Goal: Task Accomplishment & Management: Manage account settings

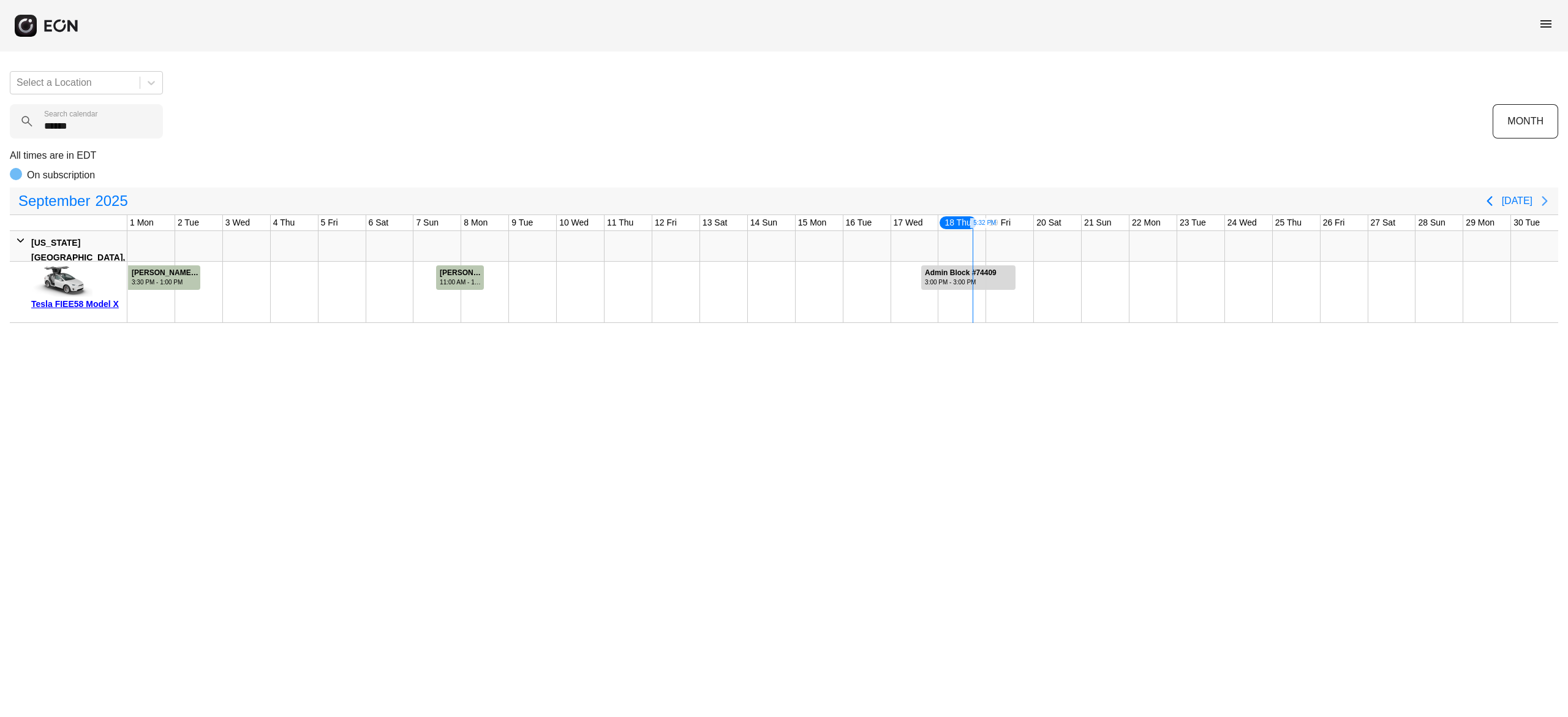
click at [1546, 203] on icon "Next page" at bounding box center [1545, 201] width 14 height 14
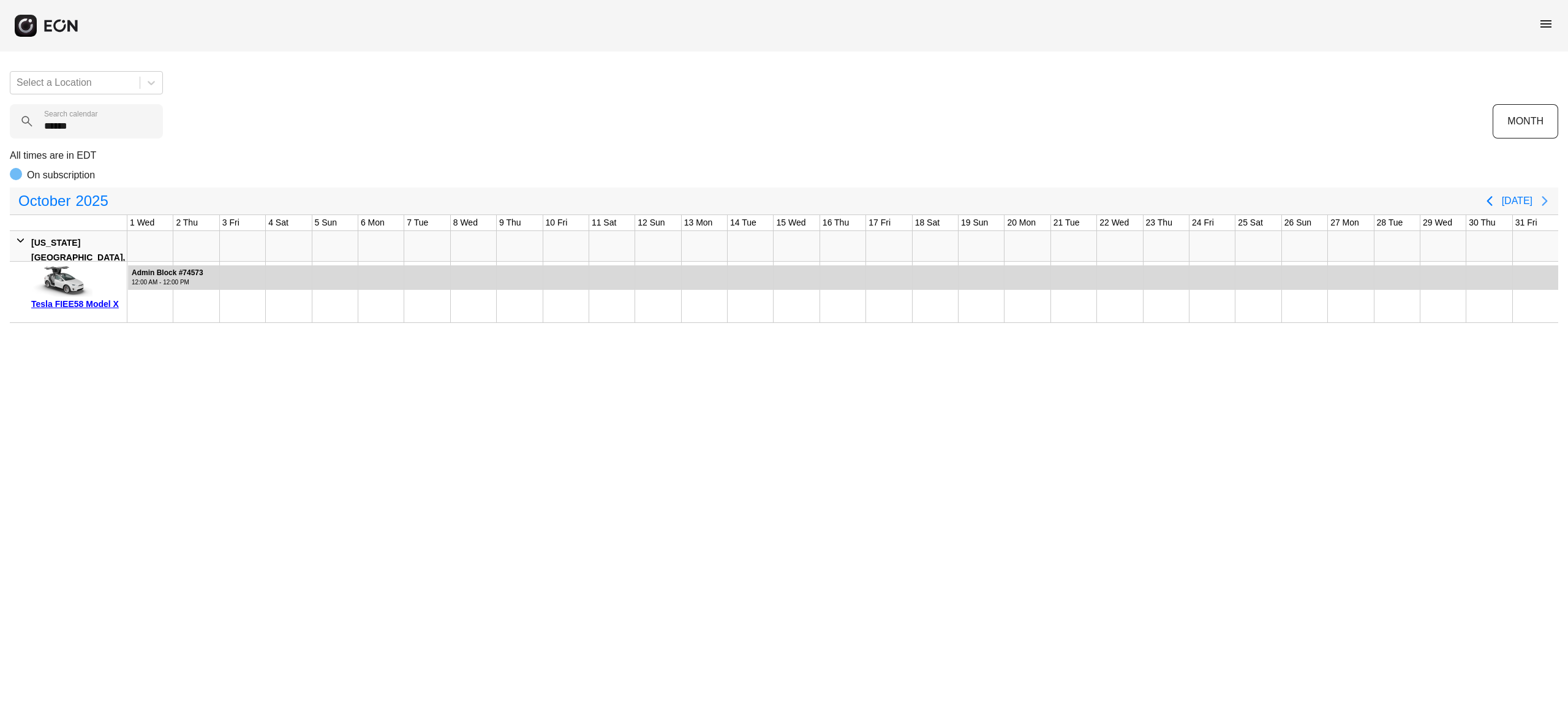
click at [1545, 201] on icon "Next page" at bounding box center [1545, 201] width 5 height 10
click at [1546, 203] on icon "Next page" at bounding box center [1545, 201] width 5 height 10
click at [1493, 193] on icon "Previous page" at bounding box center [1489, 201] width 14 height 14
click at [1492, 201] on icon "Previous page" at bounding box center [1489, 201] width 5 height 10
click at [1497, 195] on icon "Previous page" at bounding box center [1489, 201] width 14 height 14
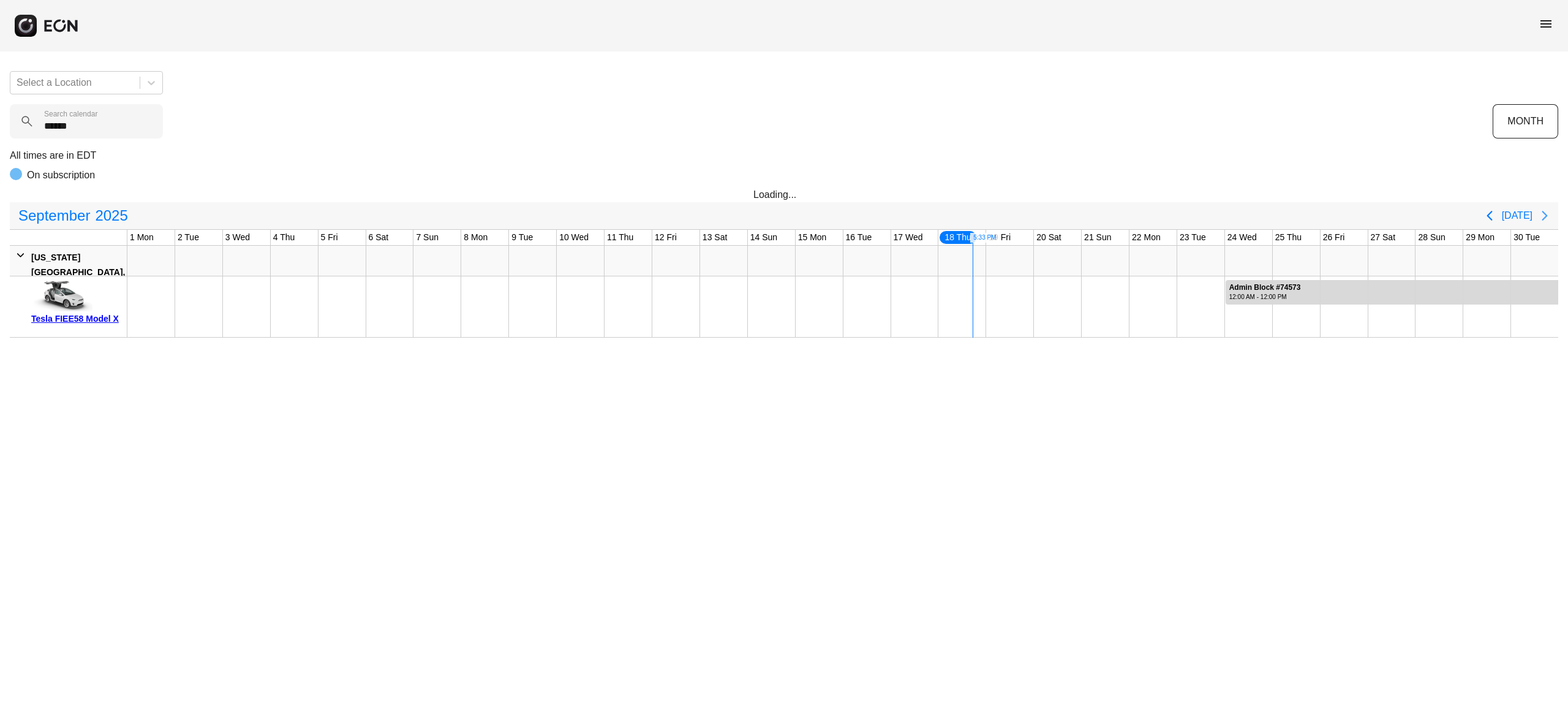
click at [1542, 219] on icon "Next page" at bounding box center [1545, 216] width 14 height 14
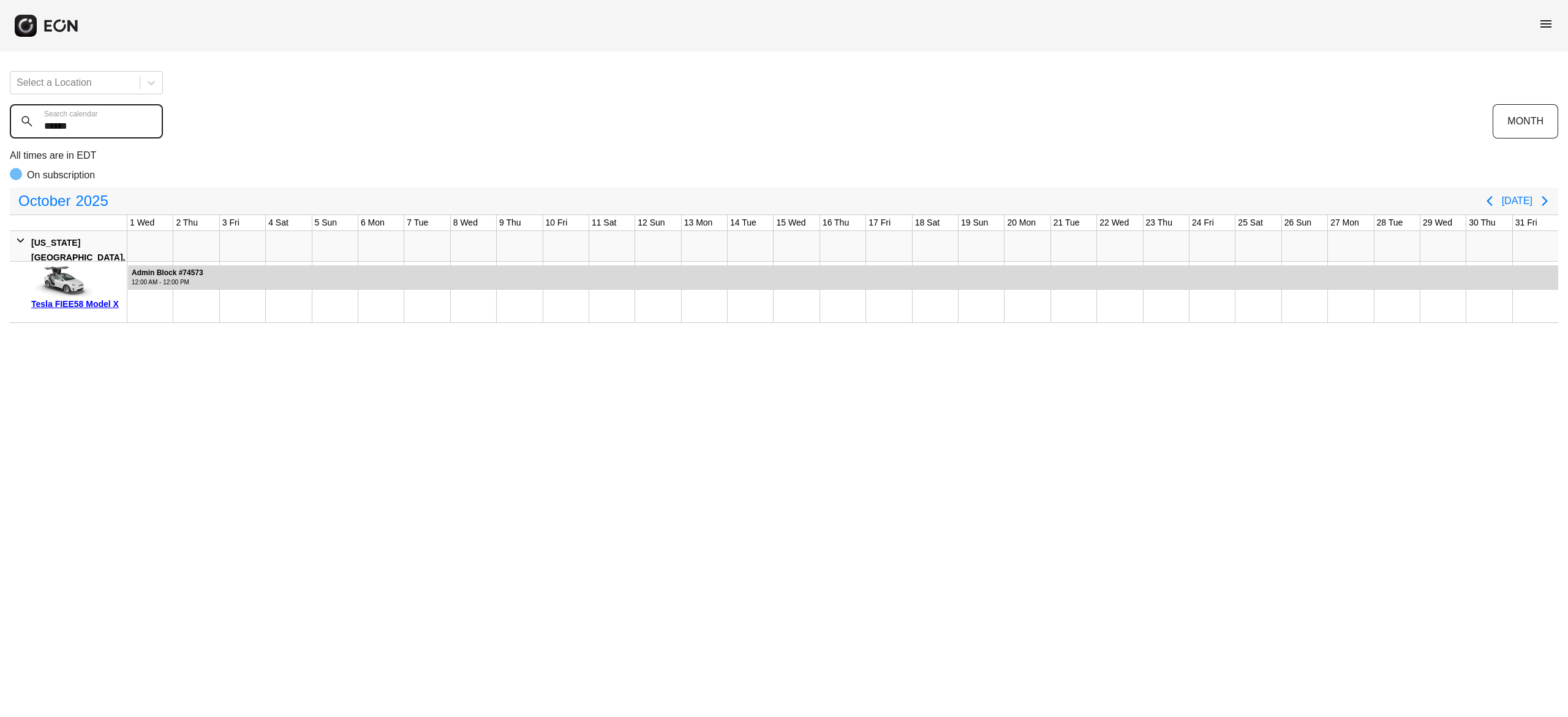
click at [99, 124] on calendar "******" at bounding box center [86, 121] width 153 height 34
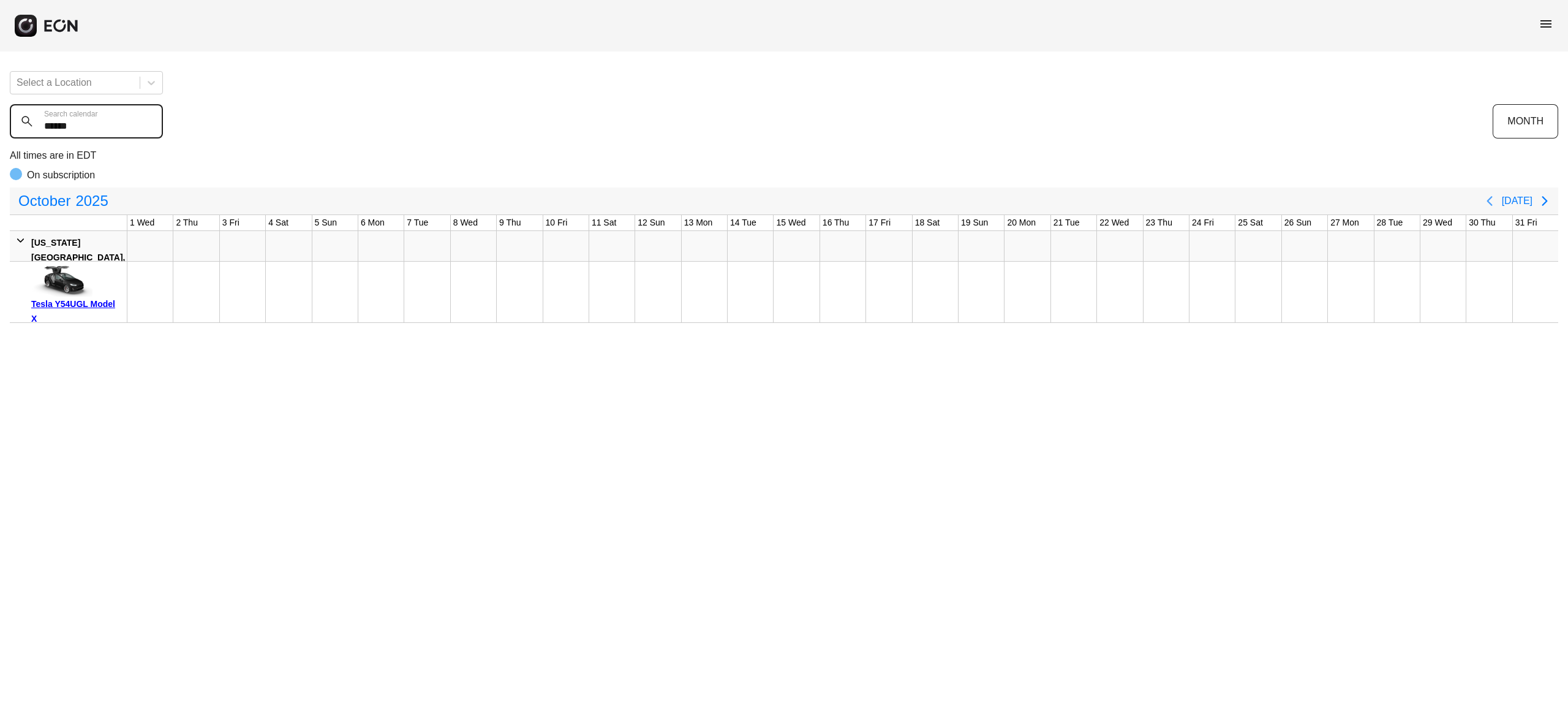
type calendar "******"
click at [1492, 200] on icon "Previous page" at bounding box center [1489, 201] width 5 height 10
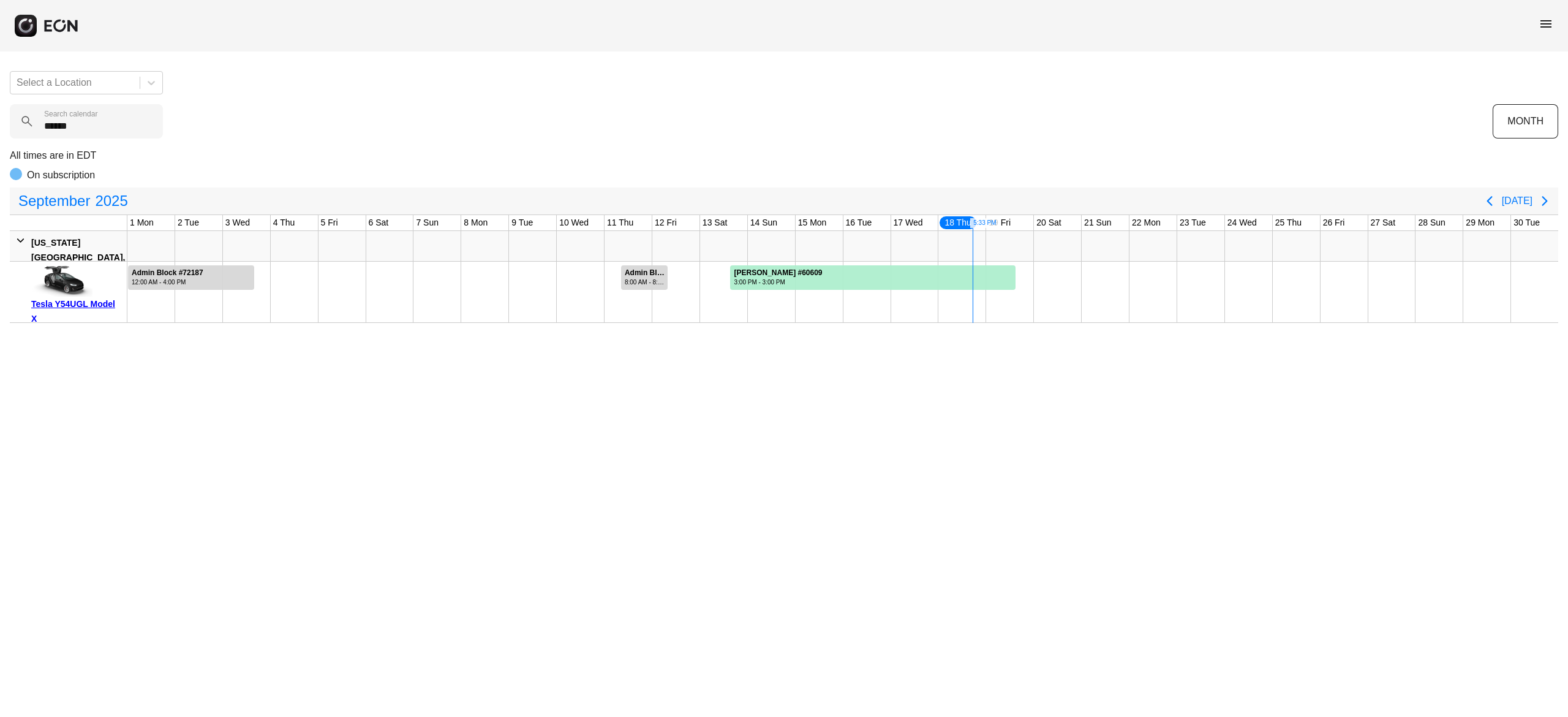
click at [1547, 215] on div "September 2025 Today" at bounding box center [784, 201] width 1548 height 27
click at [1544, 203] on icon "Next page" at bounding box center [1545, 201] width 5 height 10
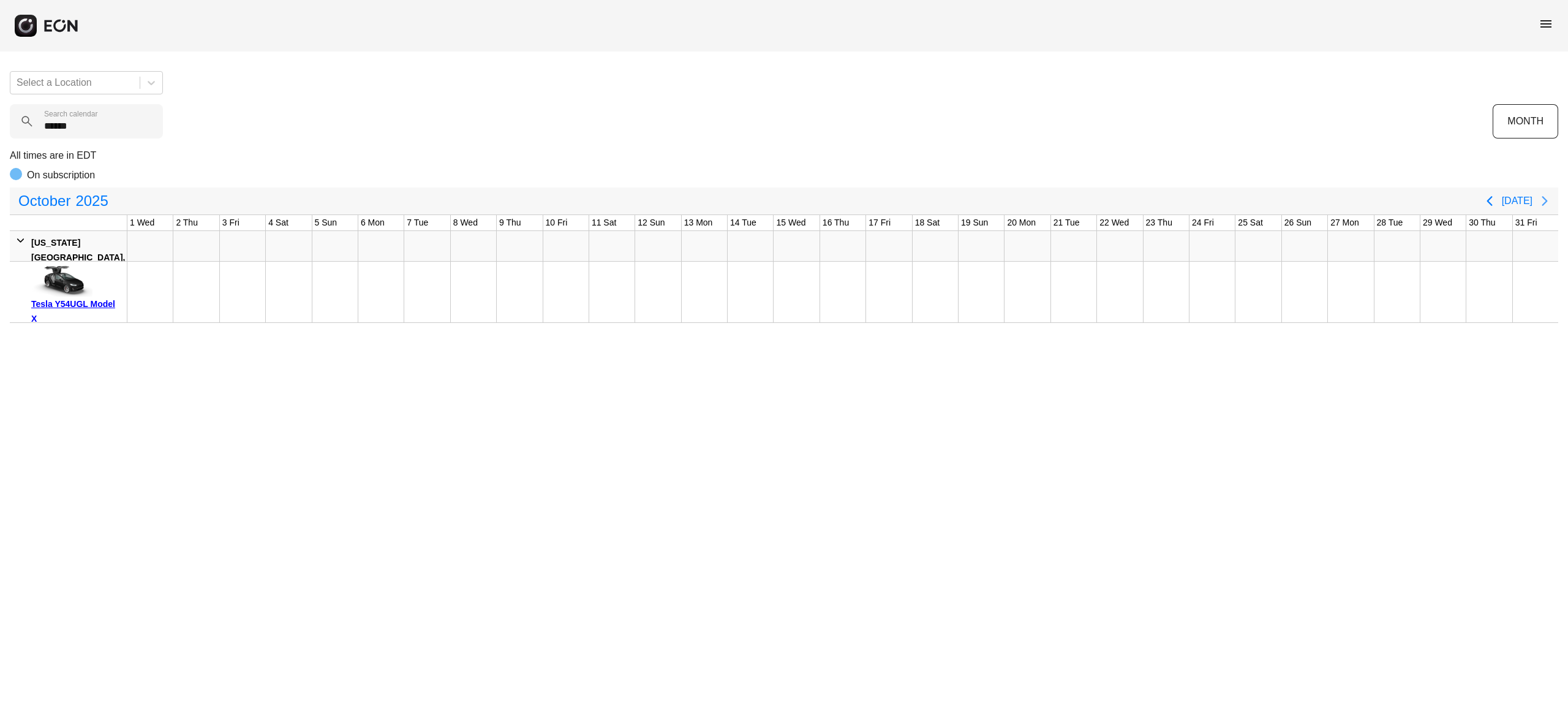
click at [1551, 199] on icon "Next page" at bounding box center [1545, 201] width 14 height 14
click at [1487, 205] on icon "Previous page" at bounding box center [1489, 201] width 14 height 14
click at [1492, 201] on icon "Previous page" at bounding box center [1489, 201] width 5 height 10
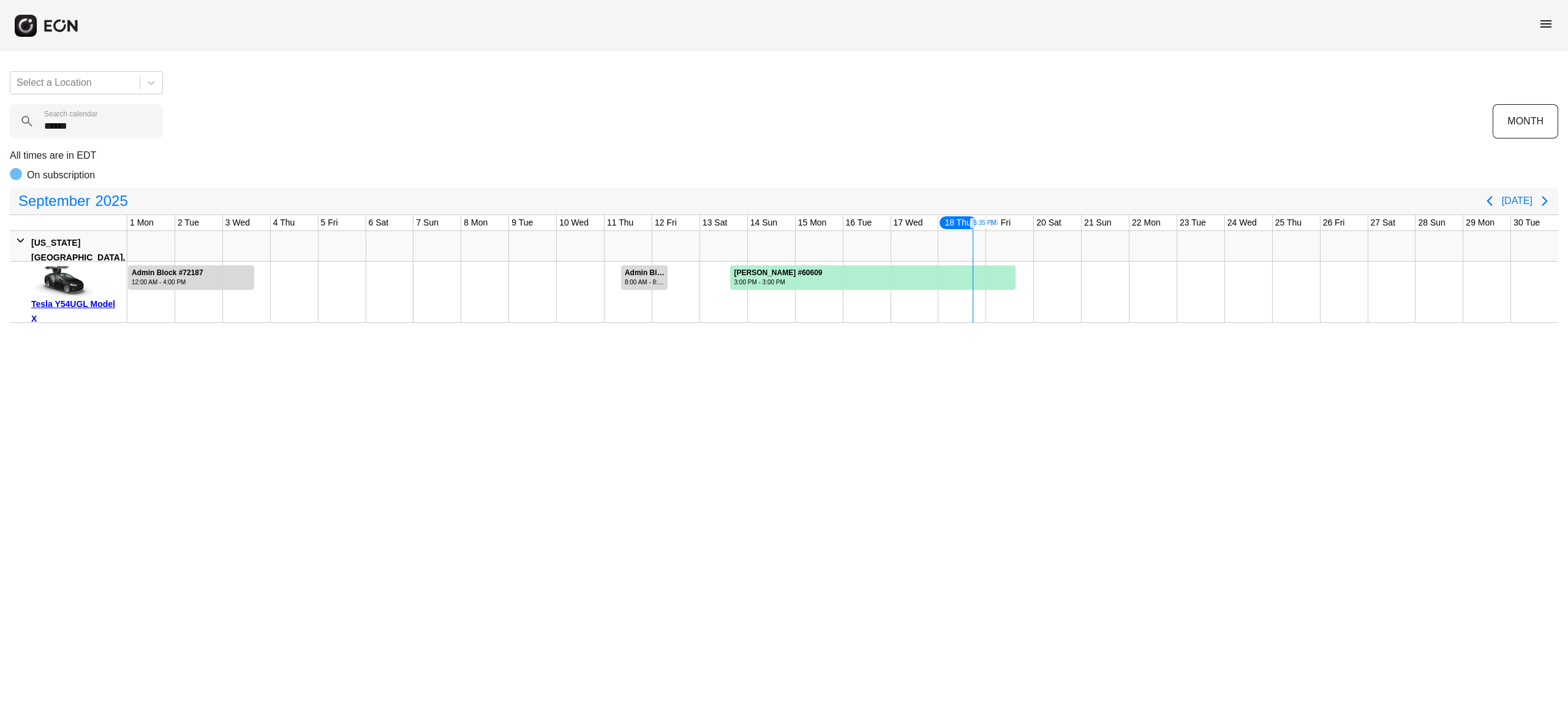
click at [1549, 26] on span "menu" at bounding box center [1546, 23] width 14 height 14
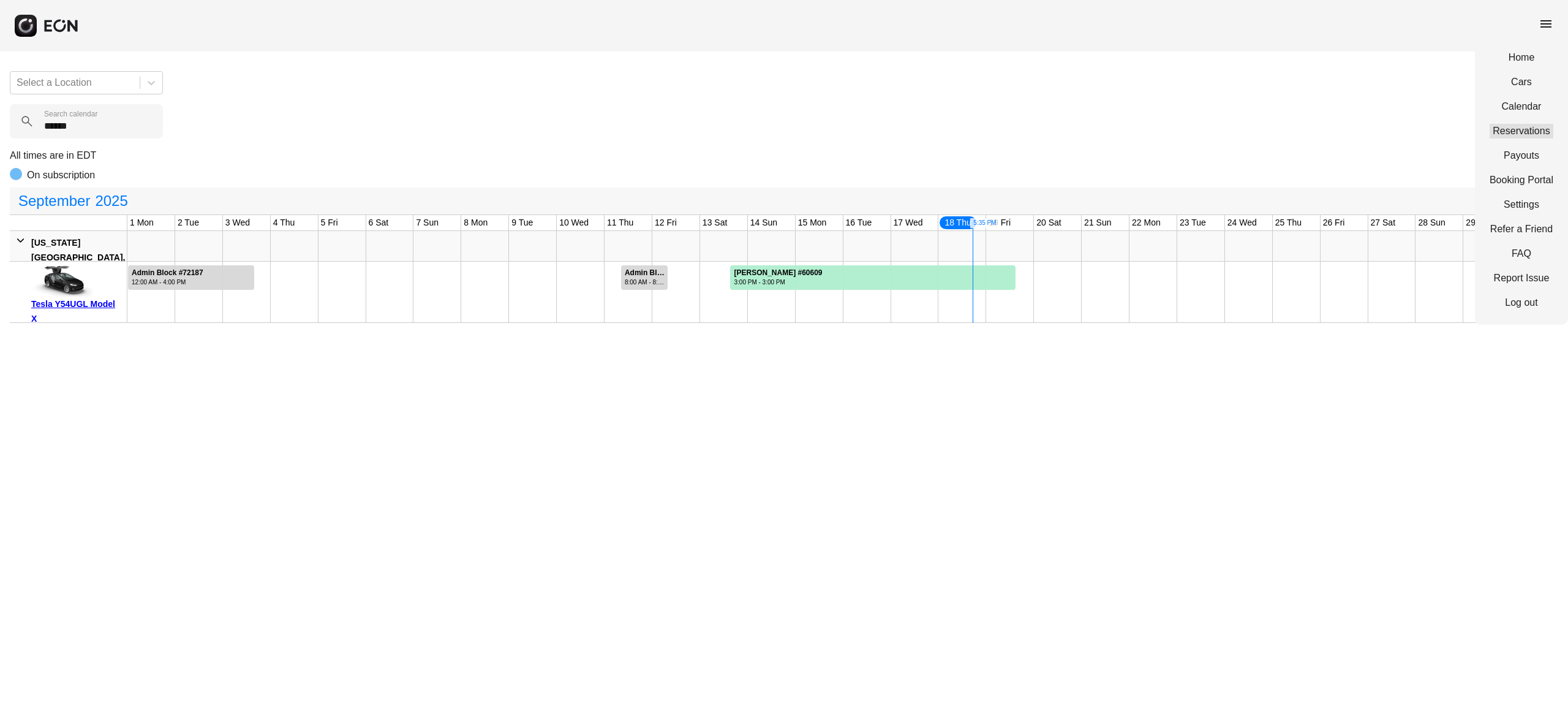
click at [1512, 132] on link "Reservations" at bounding box center [1521, 131] width 64 height 14
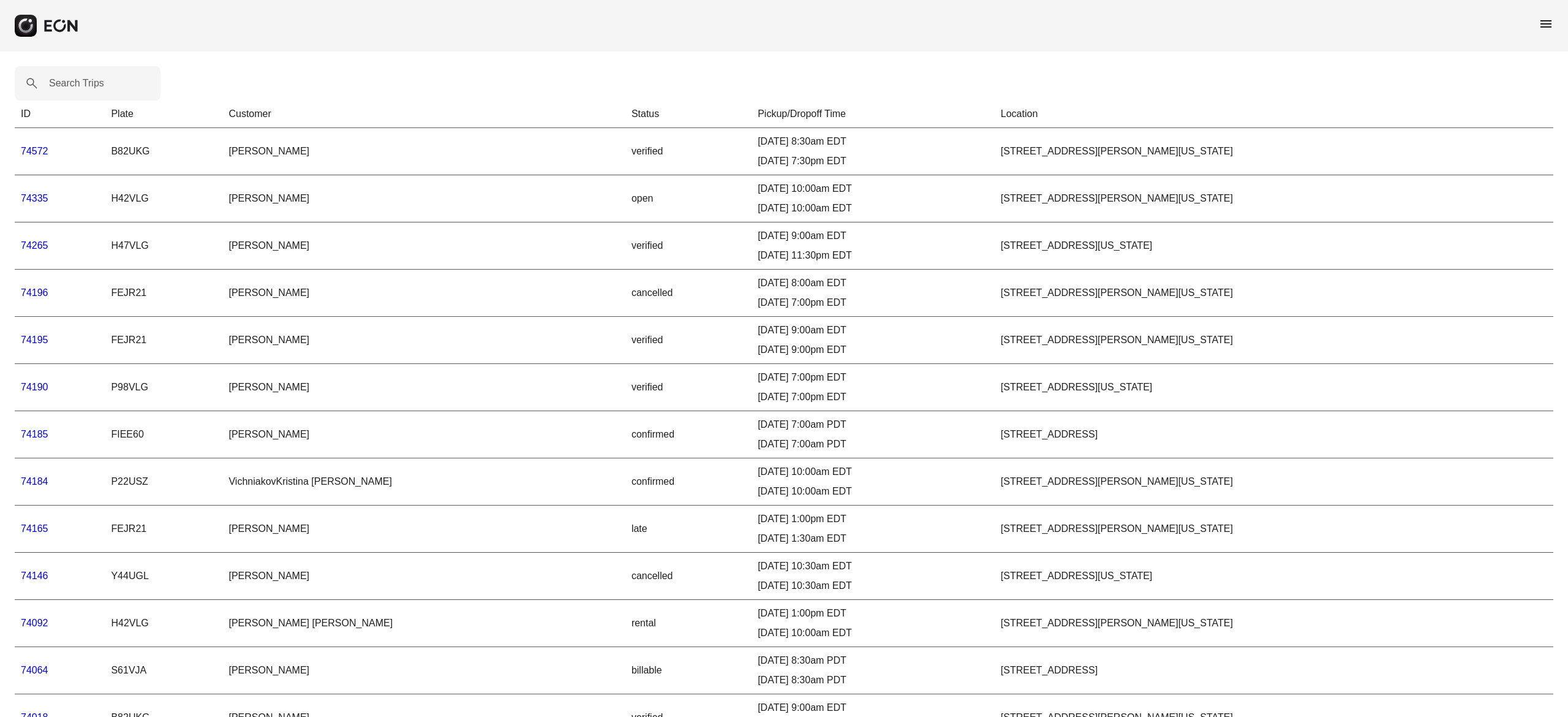
click at [81, 85] on label "Search Trips" at bounding box center [77, 83] width 55 height 14
click at [81, 85] on Trips "Search Trips" at bounding box center [87, 83] width 146 height 34
type Trips "*****"
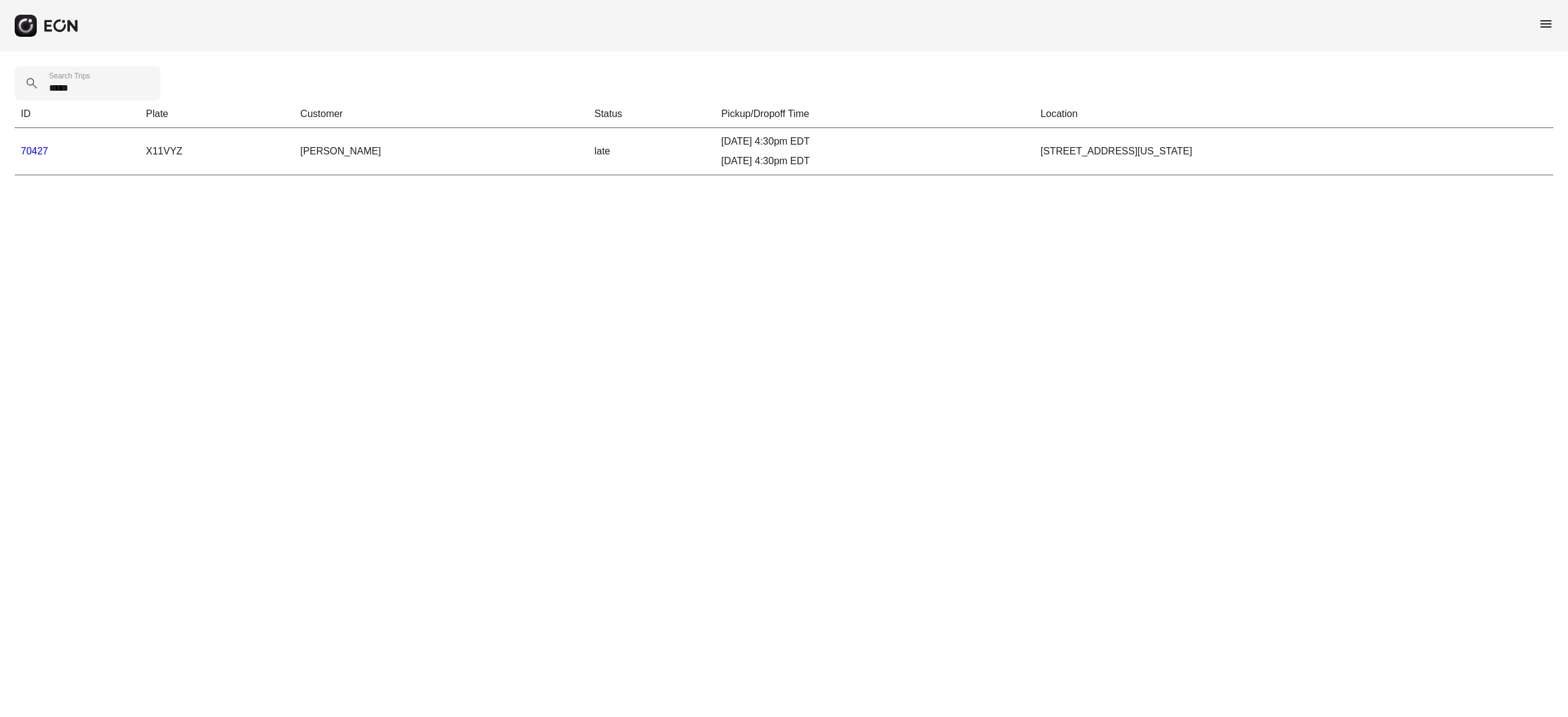
click at [32, 149] on link "70427" at bounding box center [34, 151] width 28 height 11
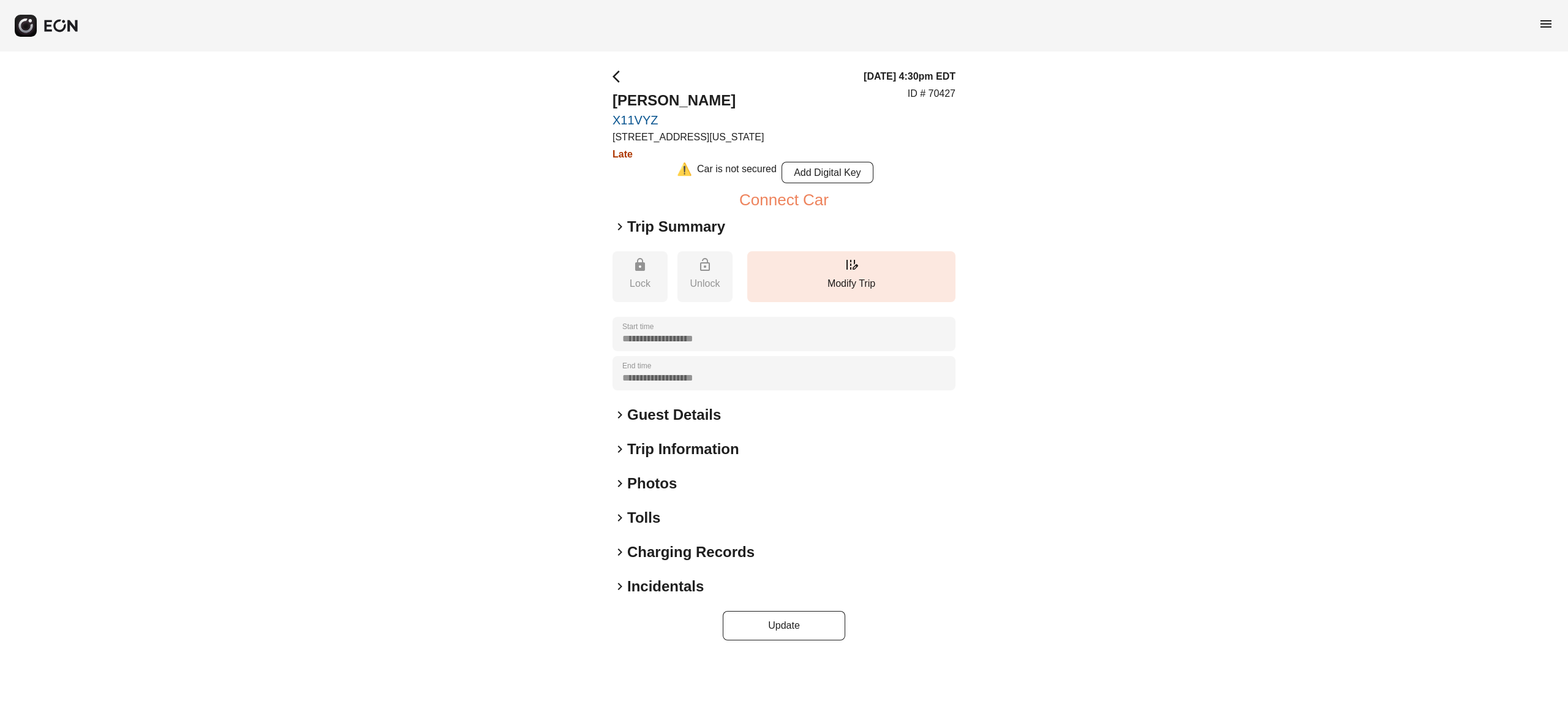
click at [224, 277] on div "**********" at bounding box center [784, 354] width 1568 height 607
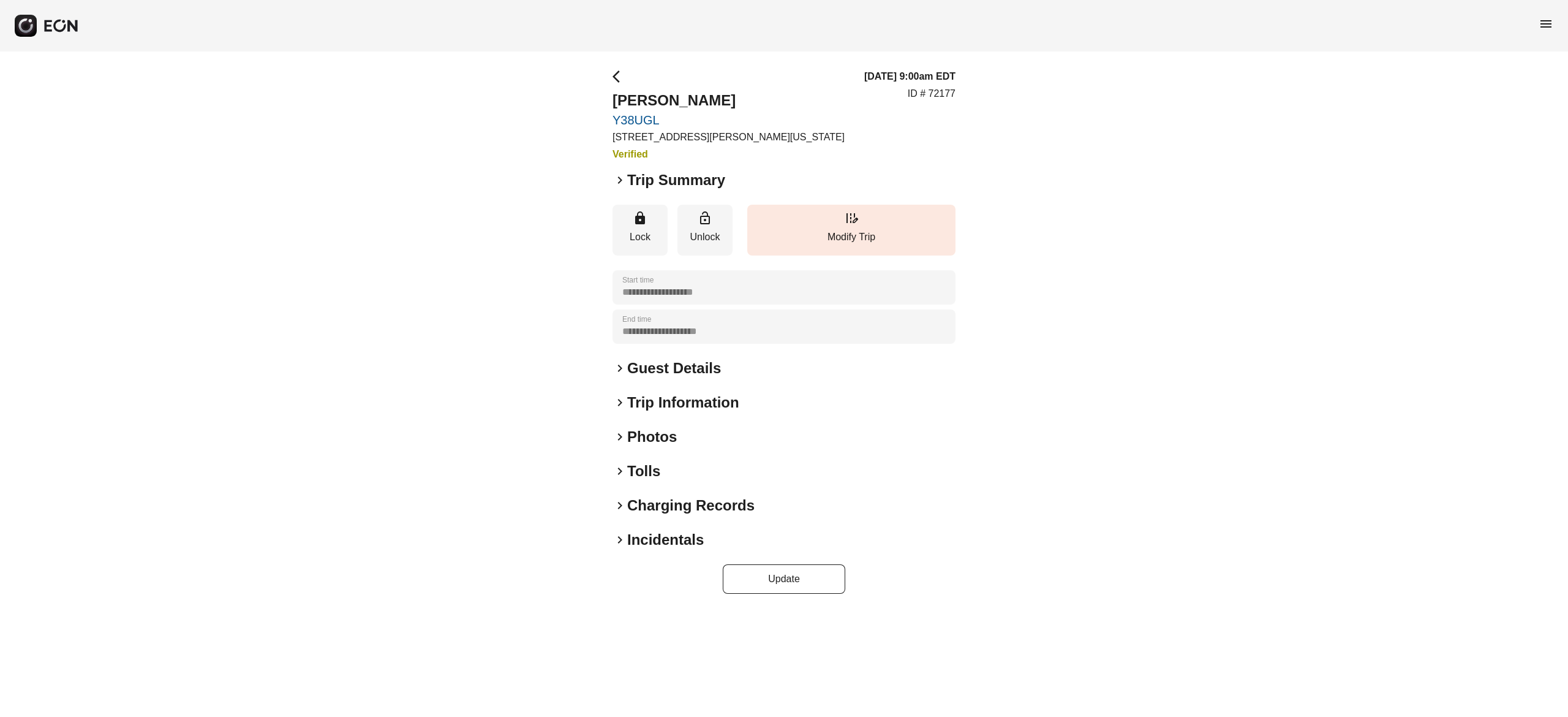
click at [1135, 218] on div "**********" at bounding box center [784, 330] width 1568 height 559
click at [1548, 19] on span "menu" at bounding box center [1546, 23] width 14 height 14
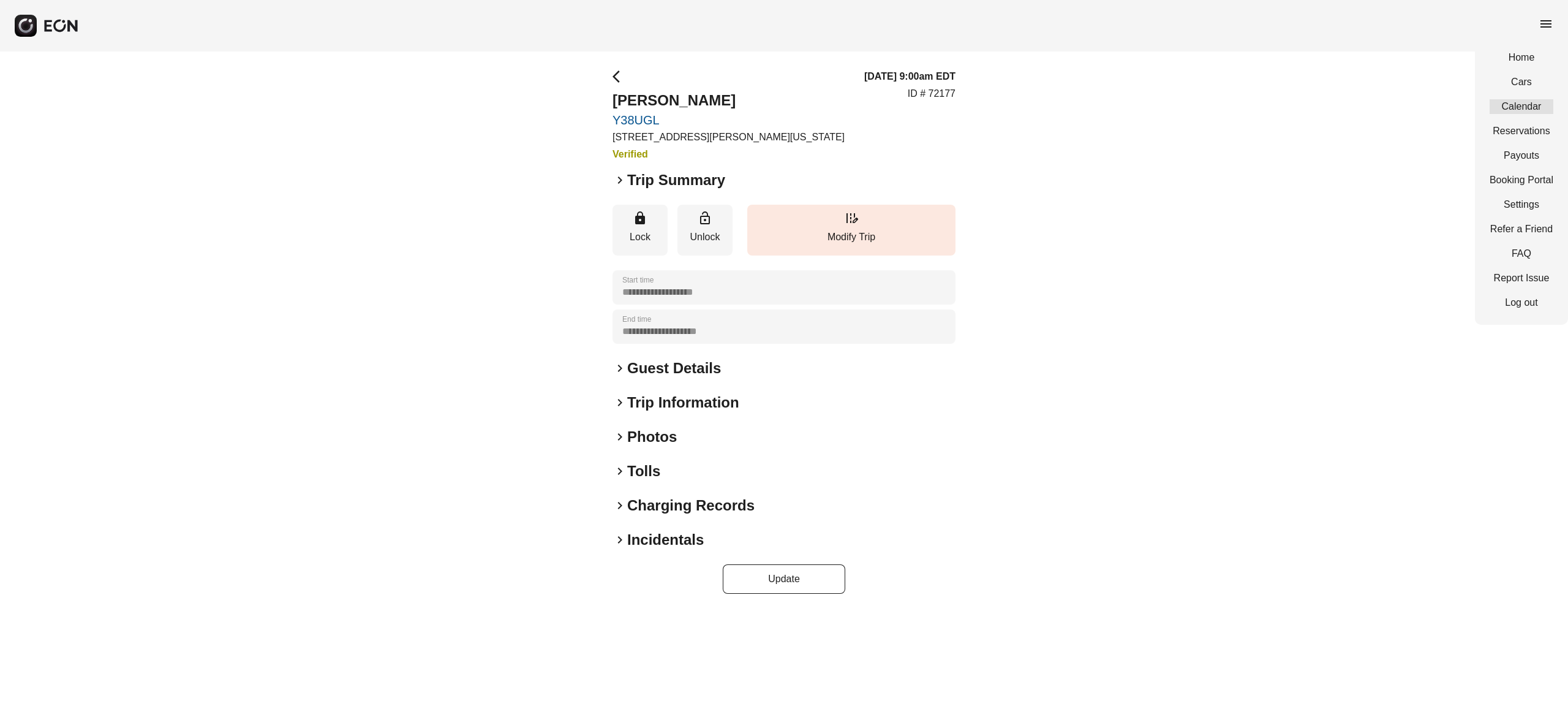
click at [1532, 106] on link "Calendar" at bounding box center [1521, 107] width 64 height 14
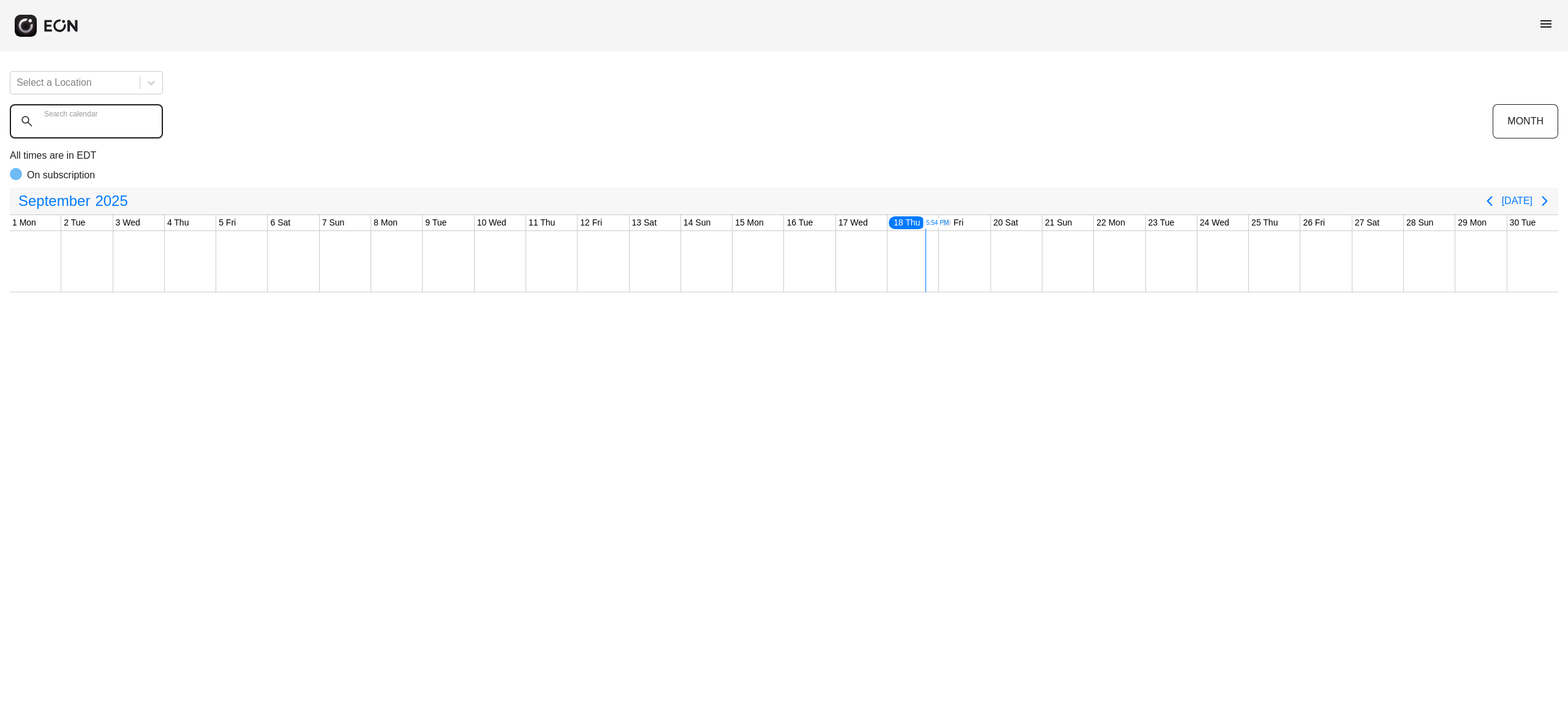
click at [87, 136] on calendar "Search calendar" at bounding box center [86, 121] width 153 height 34
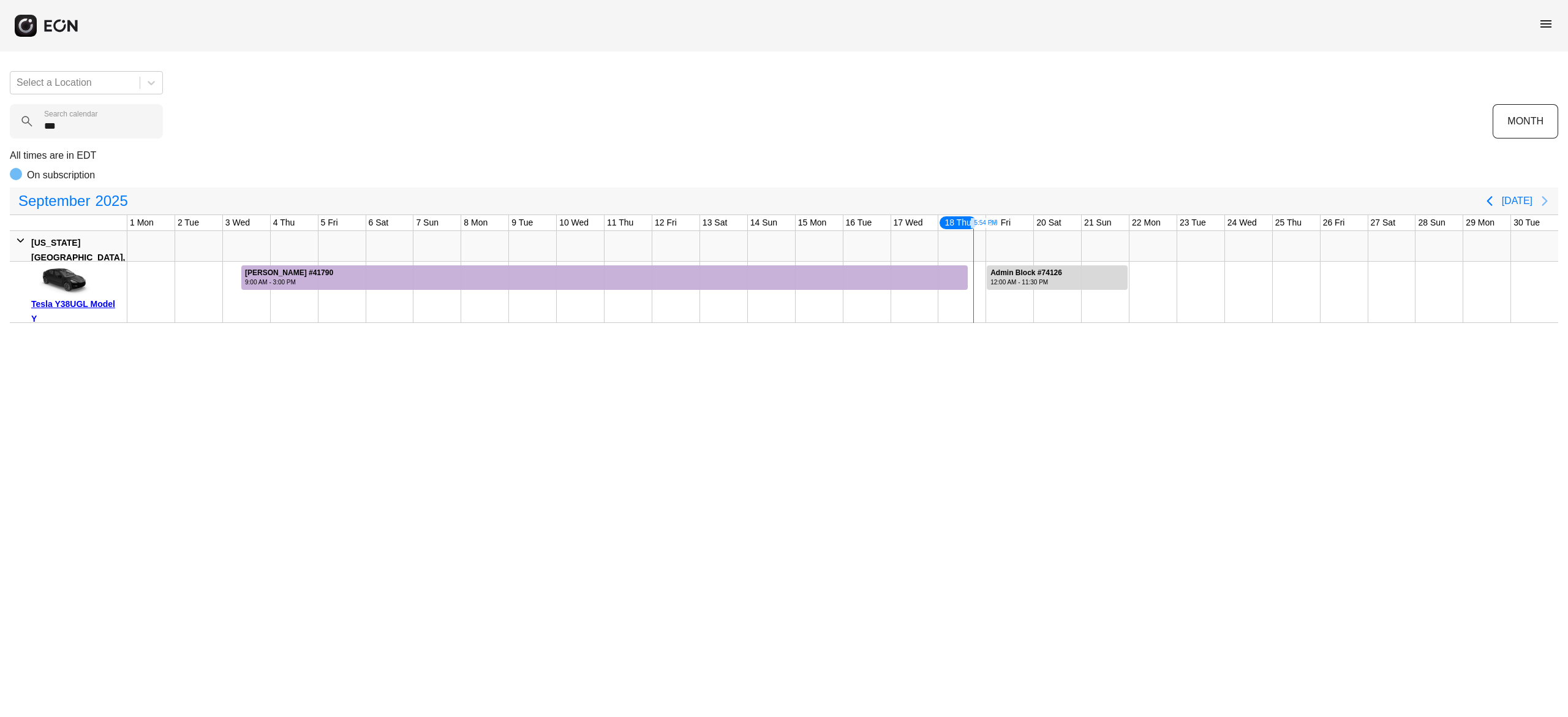
click at [1541, 196] on icon "Next page" at bounding box center [1545, 201] width 14 height 14
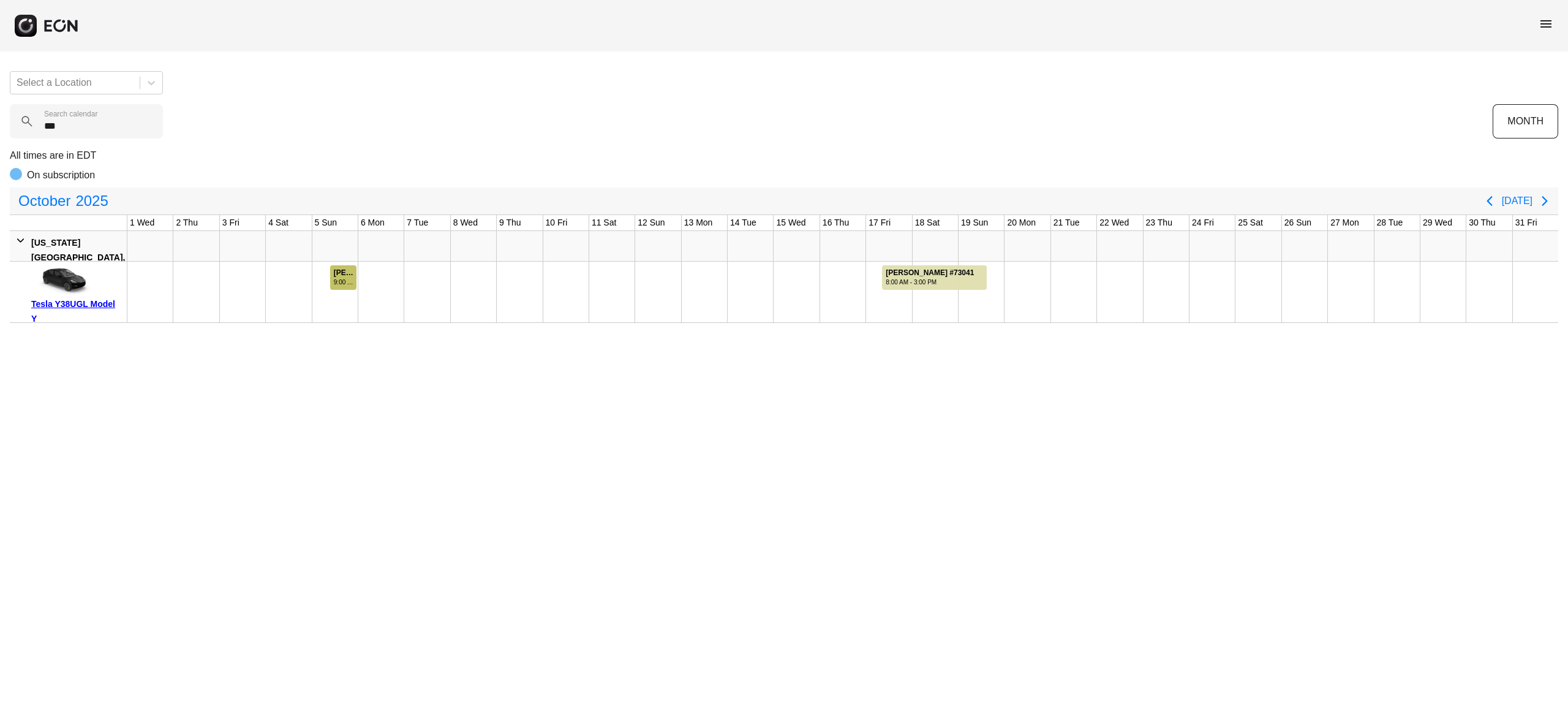
click at [348, 280] on div "9:00 AM - 11:30 PM" at bounding box center [345, 282] width 22 height 9
click at [100, 129] on calendar "***" at bounding box center [86, 121] width 153 height 34
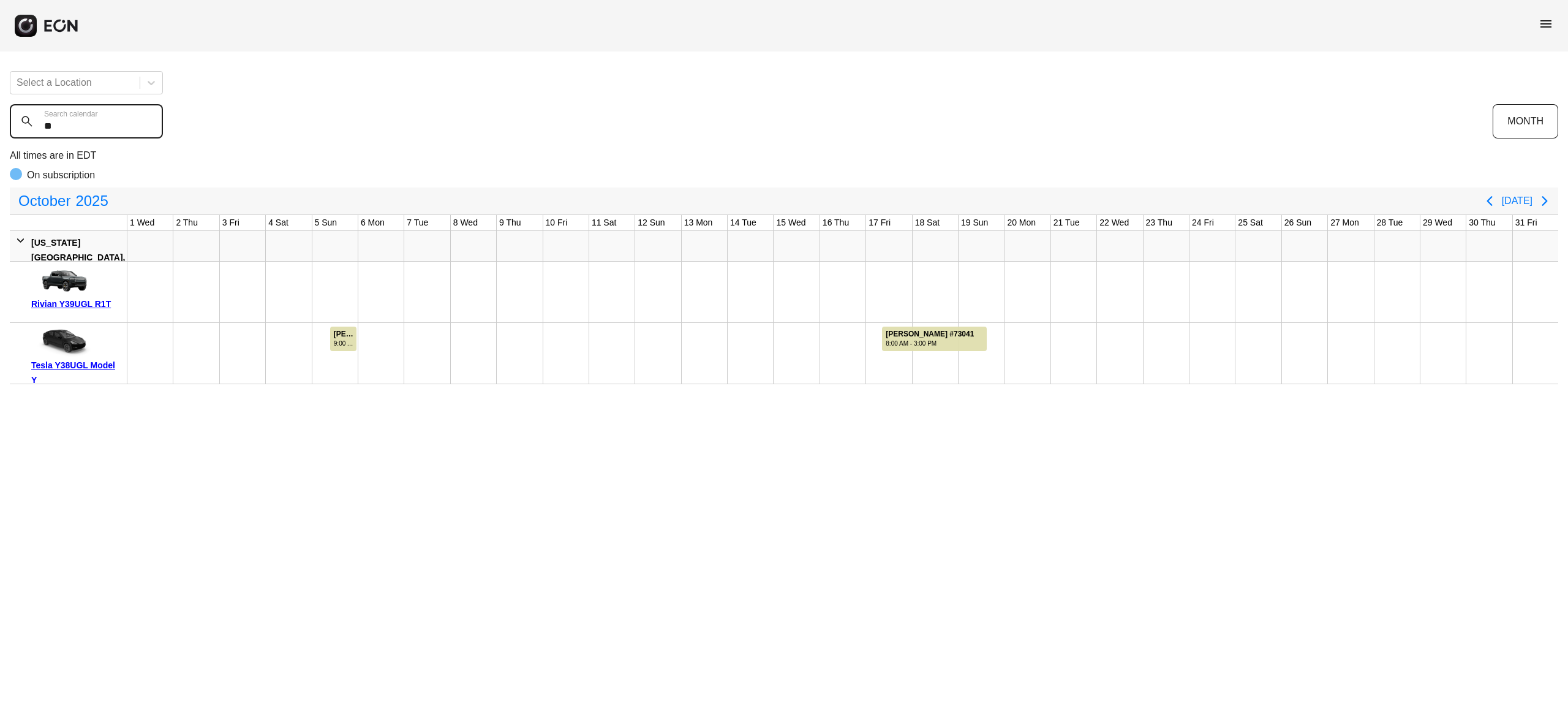
type calendar "*"
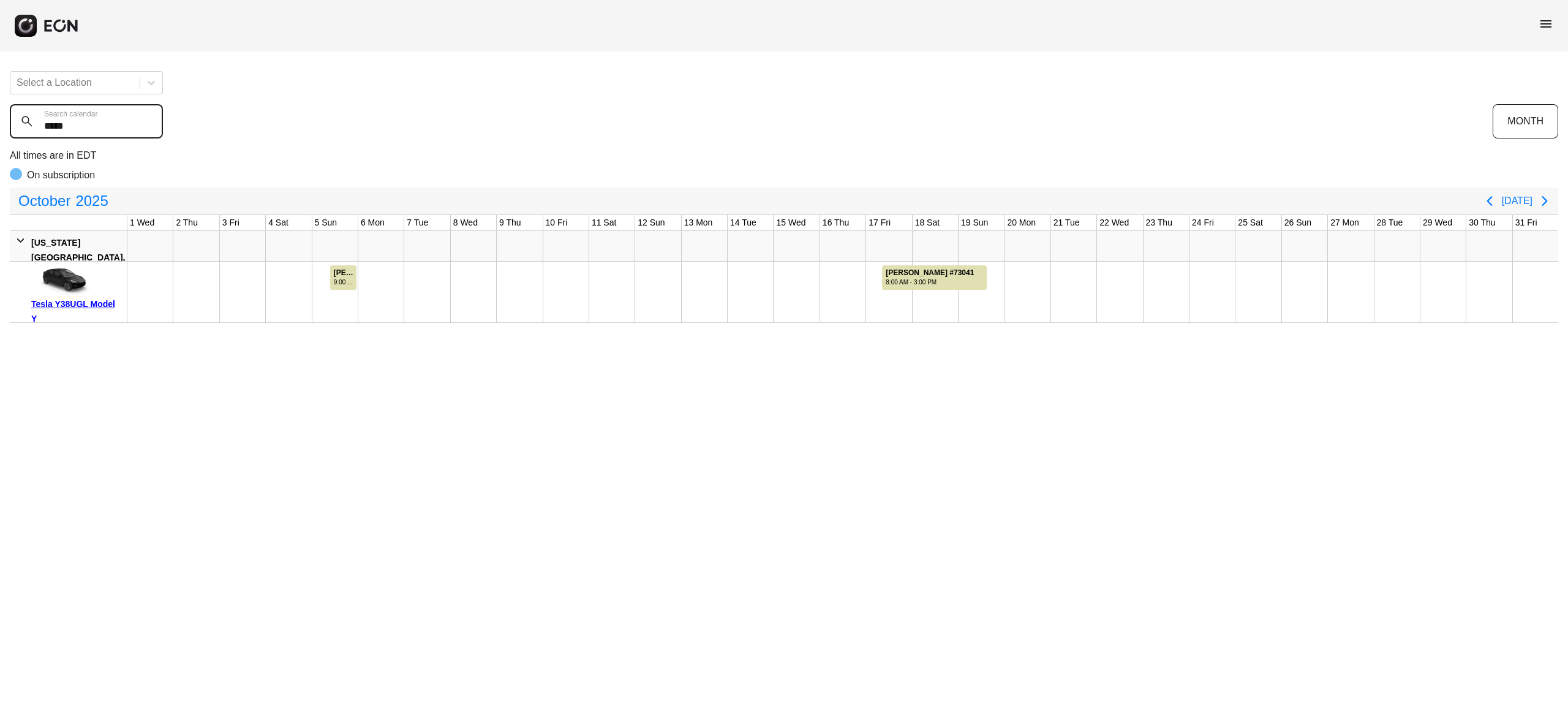
type calendar "******"
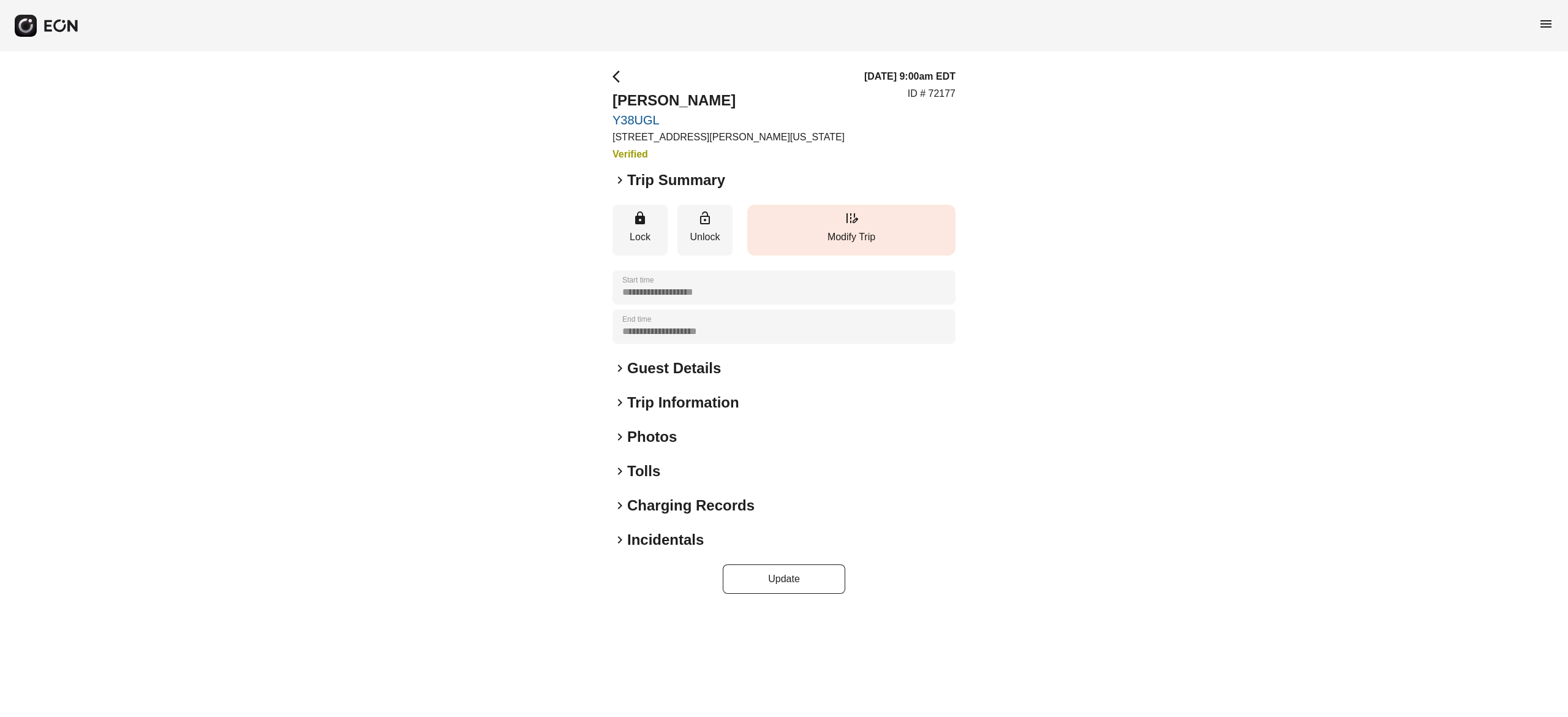
click at [853, 239] on p "Modify Trip" at bounding box center [851, 237] width 196 height 14
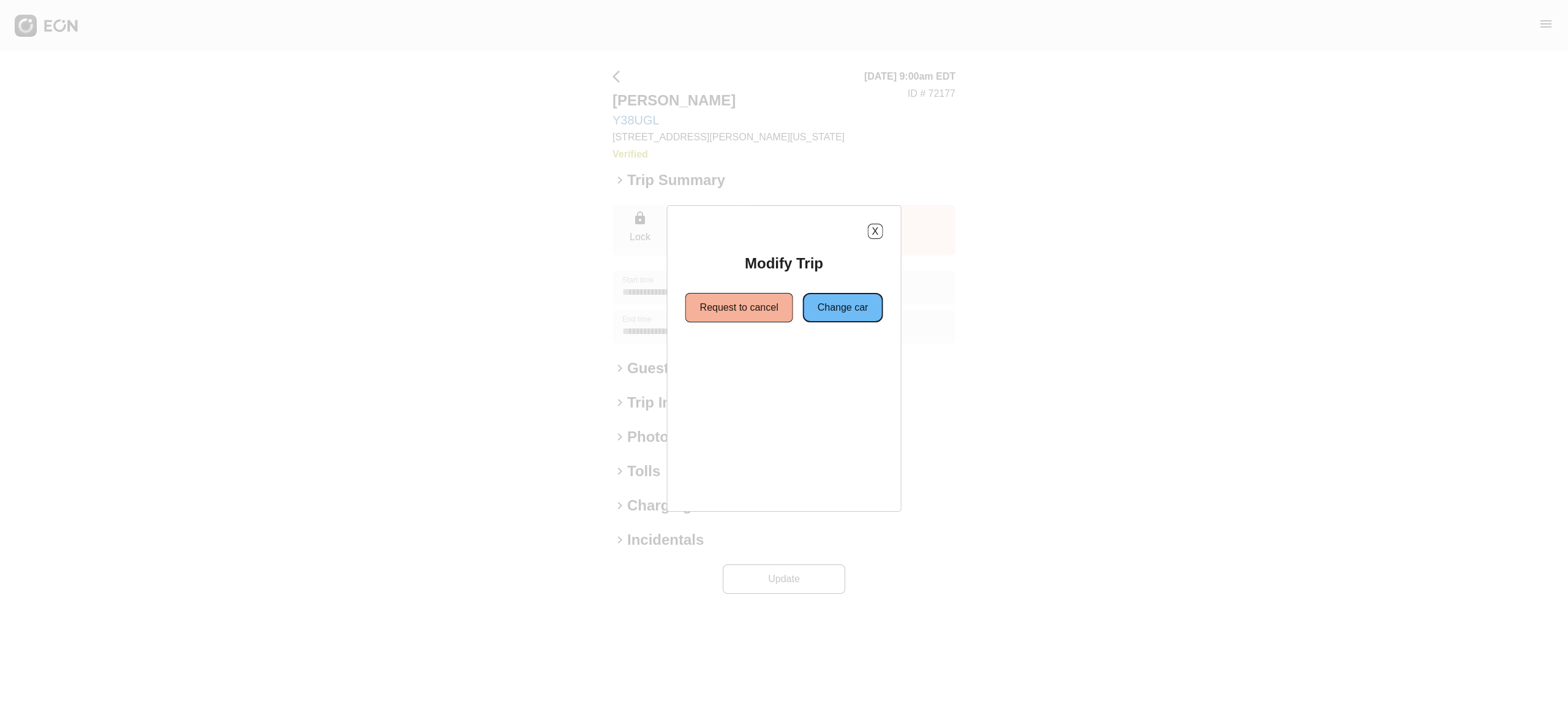
click at [831, 312] on button "Change car" at bounding box center [843, 307] width 81 height 30
click at [738, 363] on button "Same location" at bounding box center [729, 351] width 91 height 30
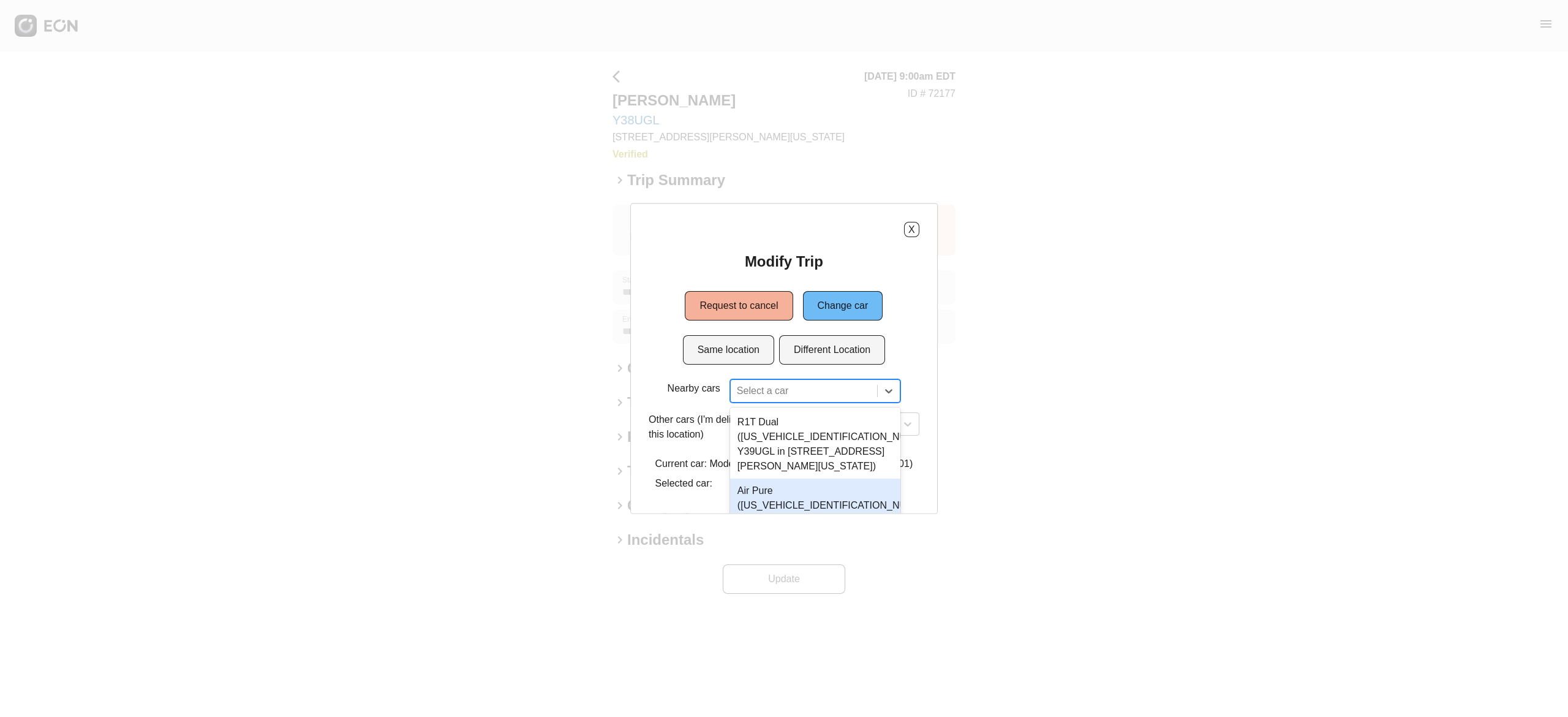
scroll to position [79, 0]
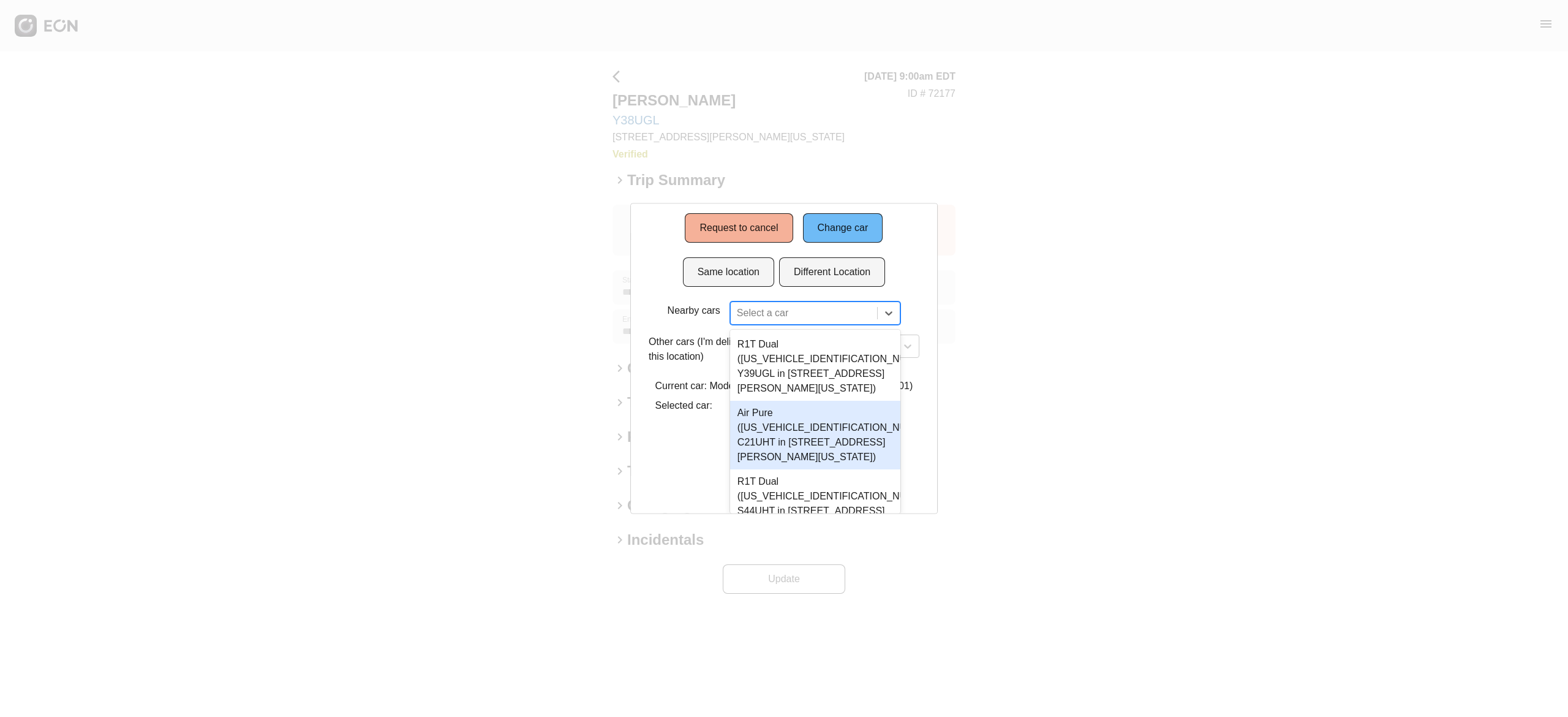
click at [797, 325] on div "9 results available. Use Up and Down to choose options, press Enter to select t…" at bounding box center [815, 313] width 170 height 23
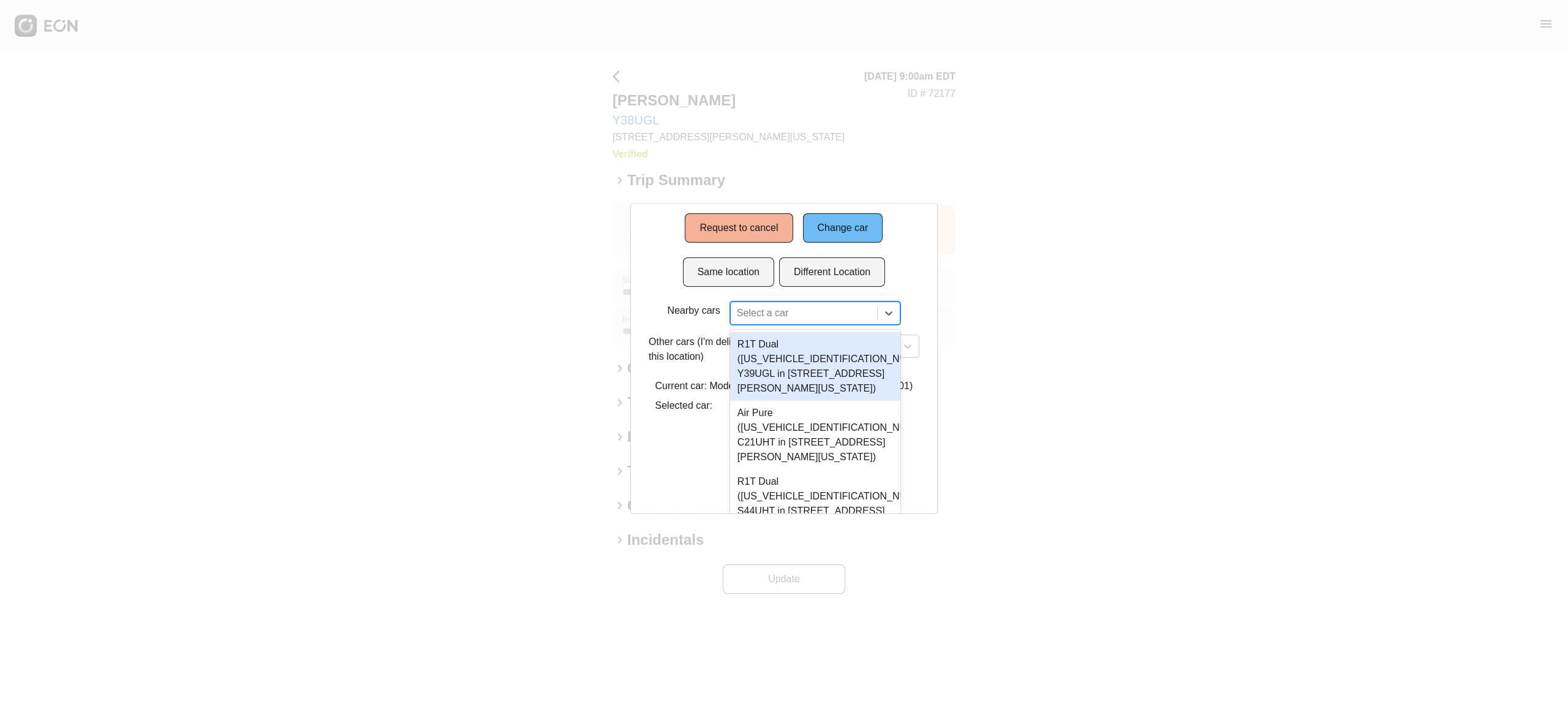
scroll to position [0, 0]
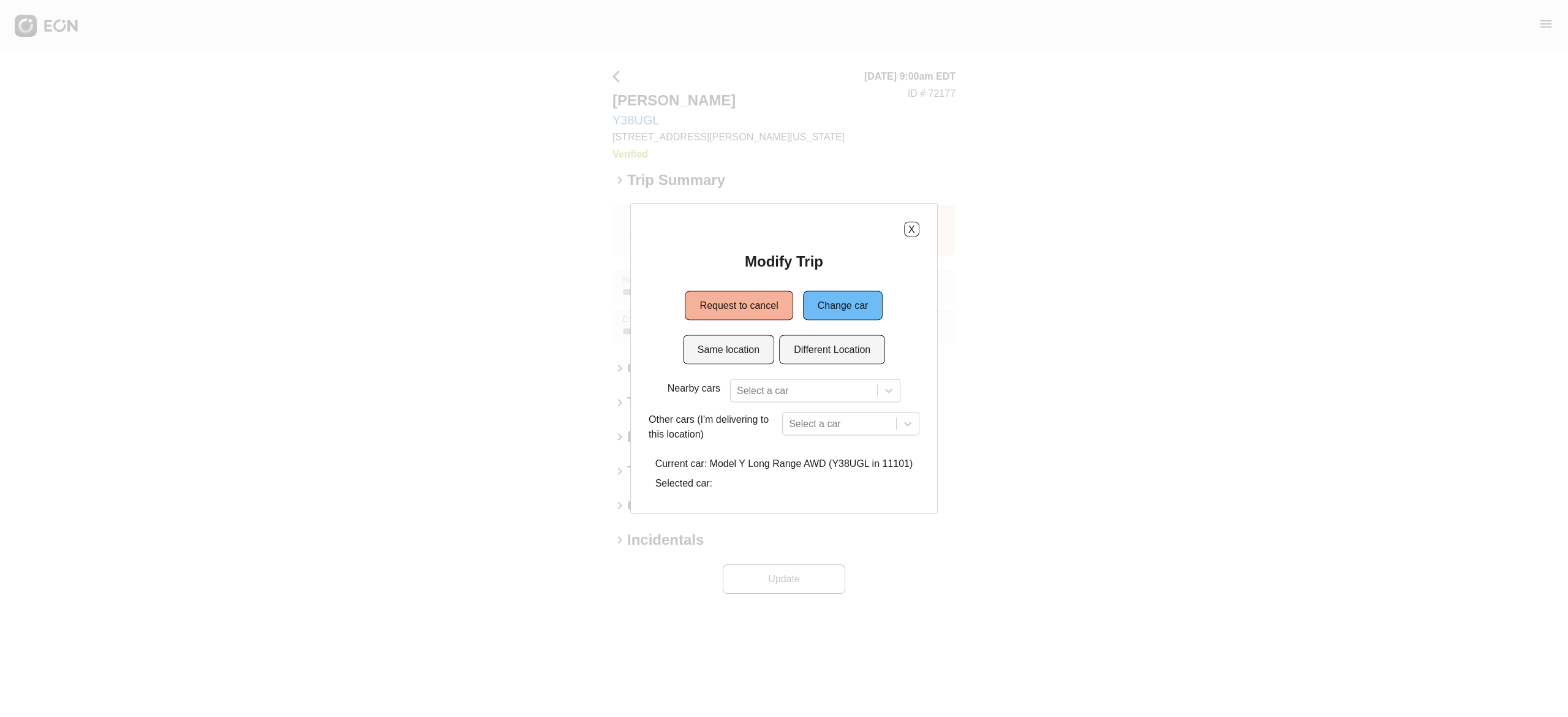
click at [908, 278] on div "Modify Trip Request to cancel Change car Same location Different Location Nearb…" at bounding box center [784, 373] width 270 height 243
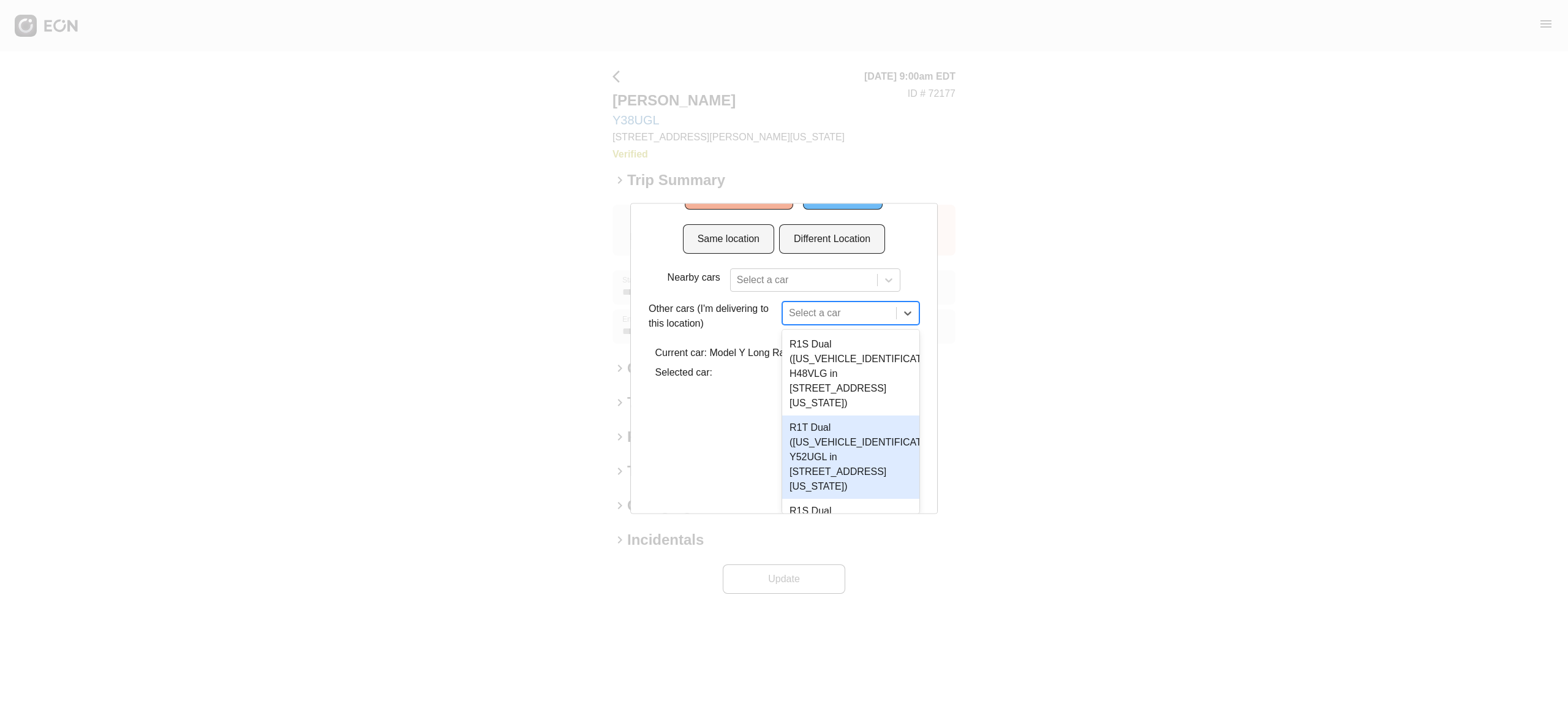
click at [820, 325] on div "27 results available. Use Up and Down to choose options, press Enter to select …" at bounding box center [850, 313] width 137 height 23
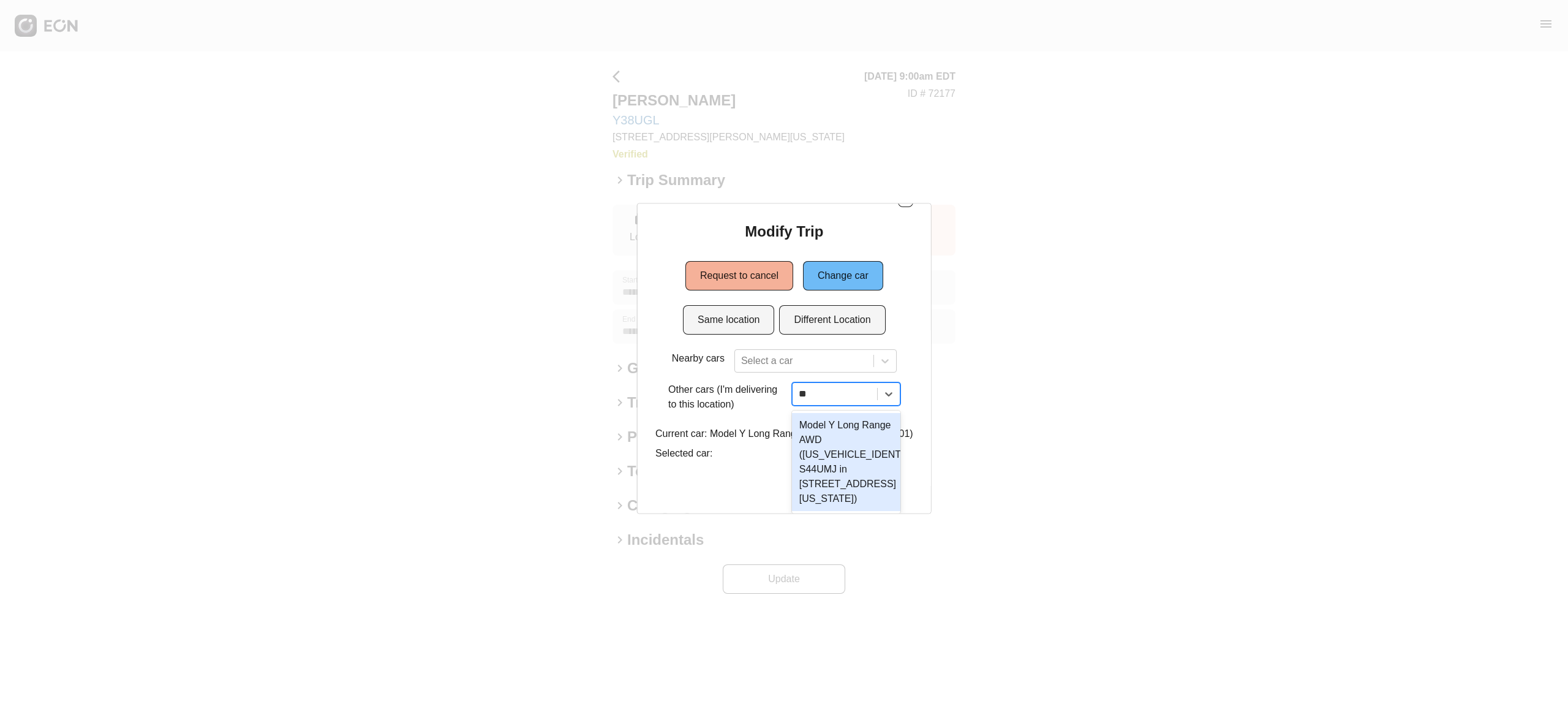
scroll to position [64, 0]
type input "***"
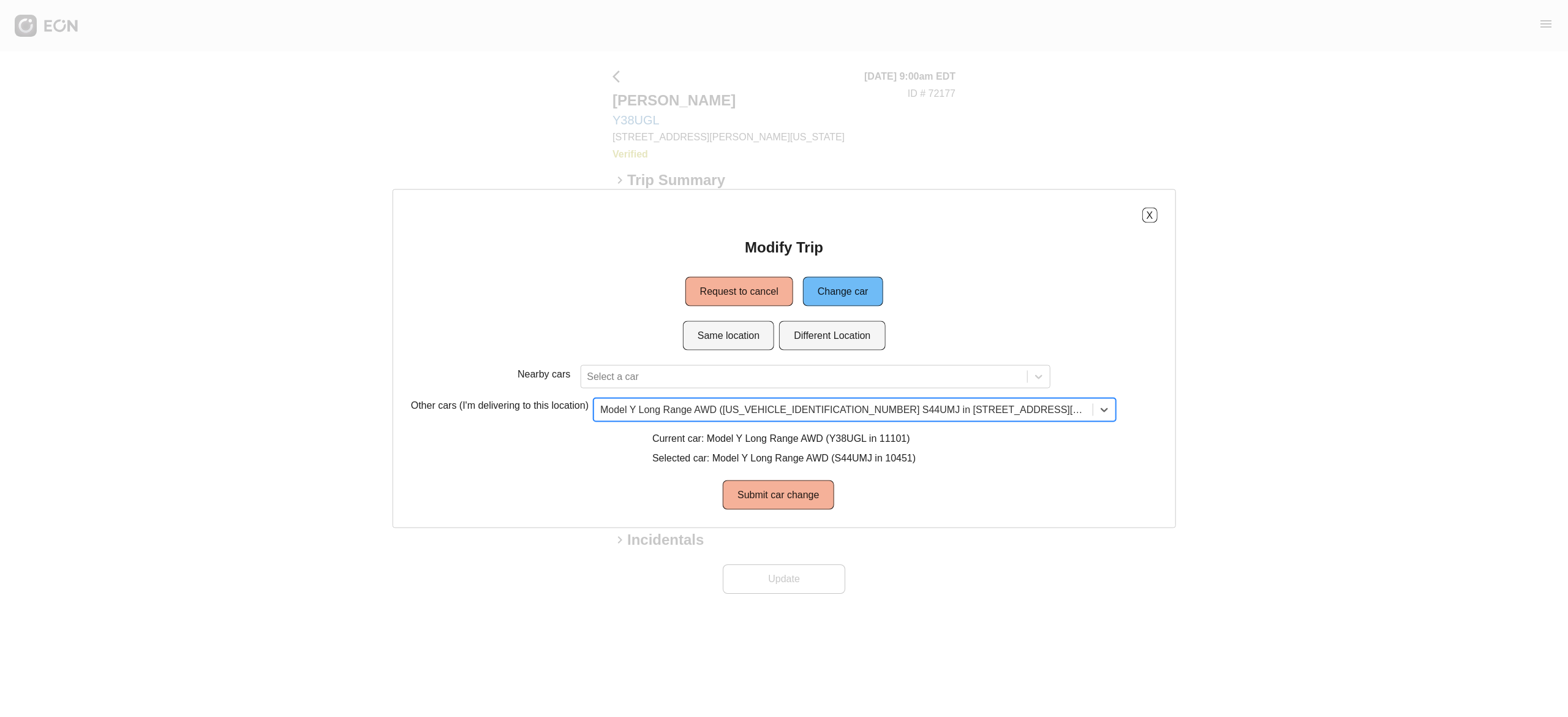
scroll to position [0, 0]
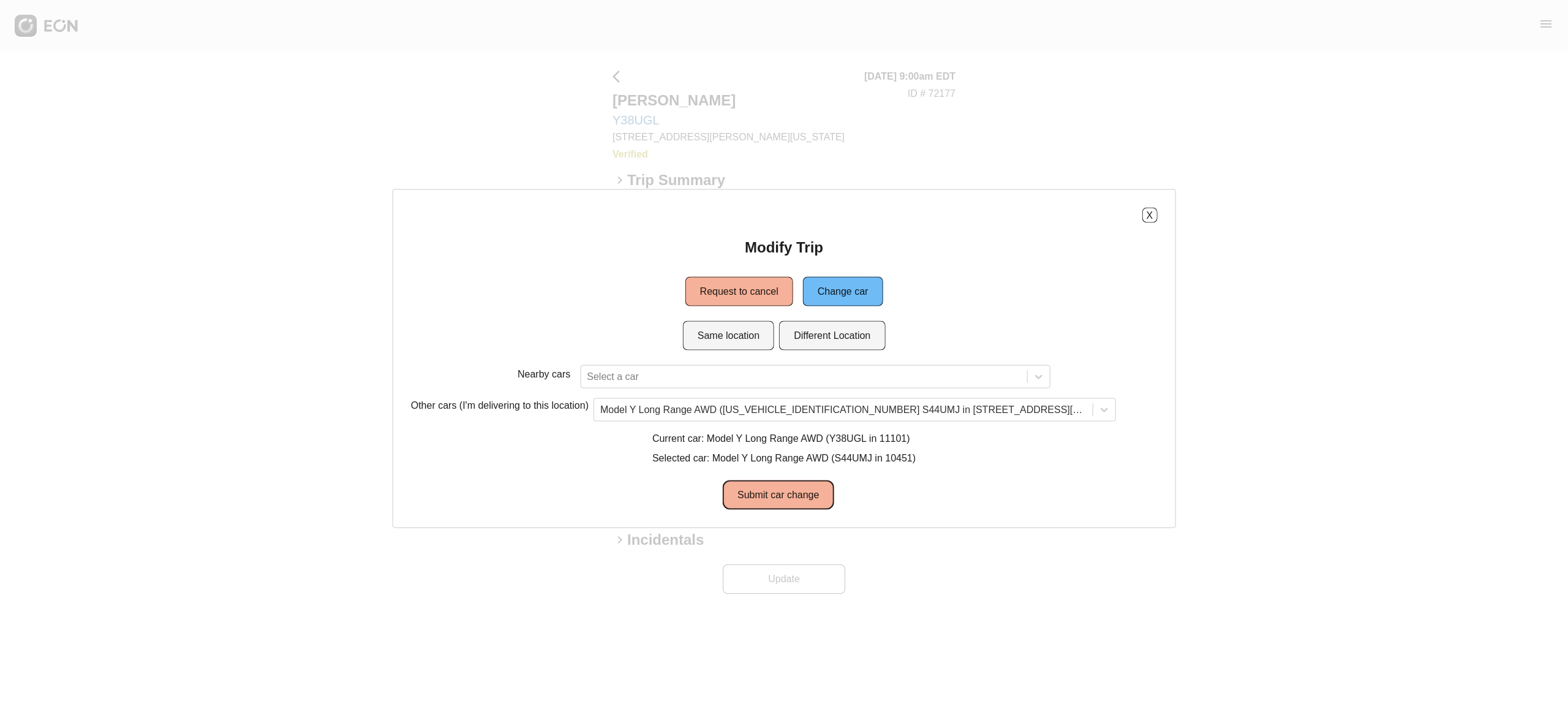
click at [785, 498] on button "Submit car change" at bounding box center [779, 495] width 111 height 30
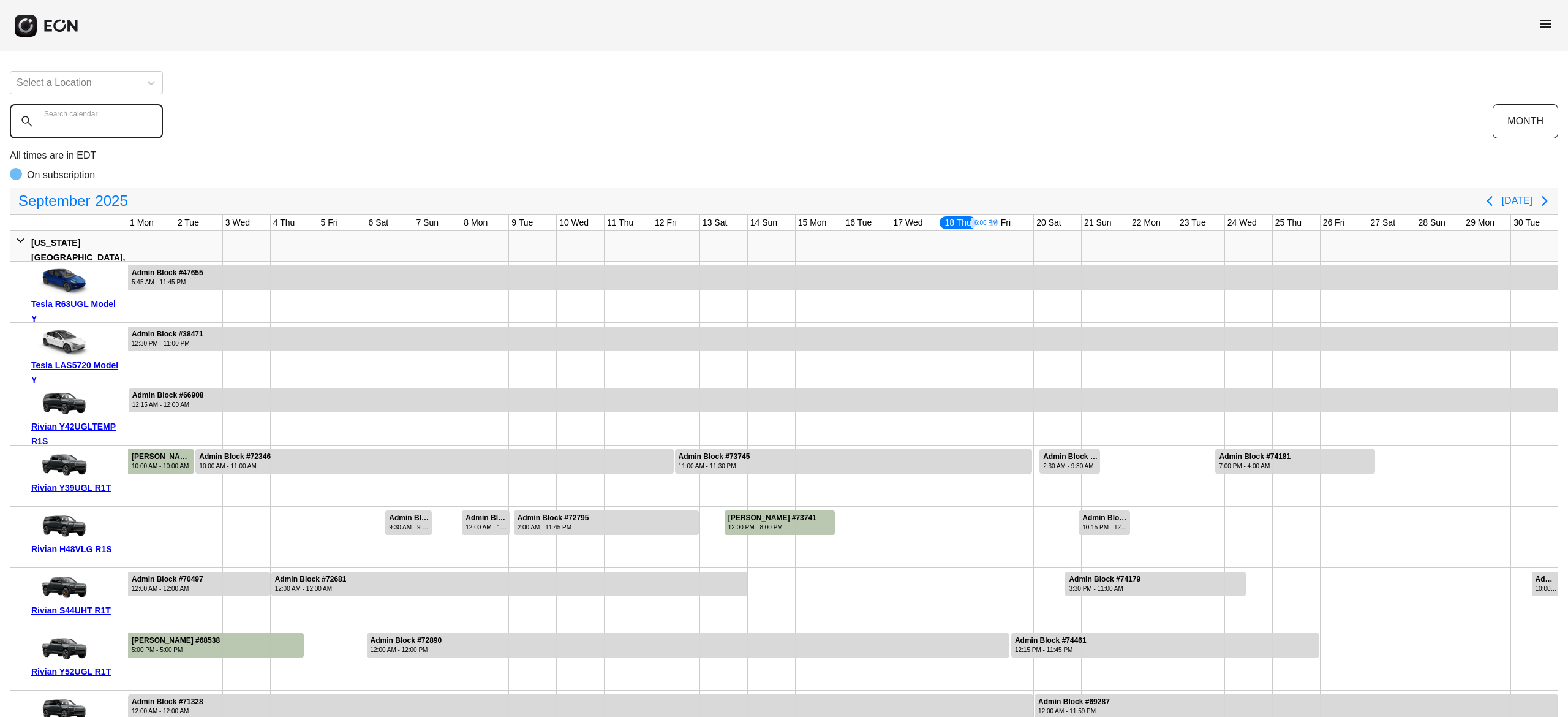
click at [120, 130] on calendar "Search calendar" at bounding box center [86, 121] width 153 height 34
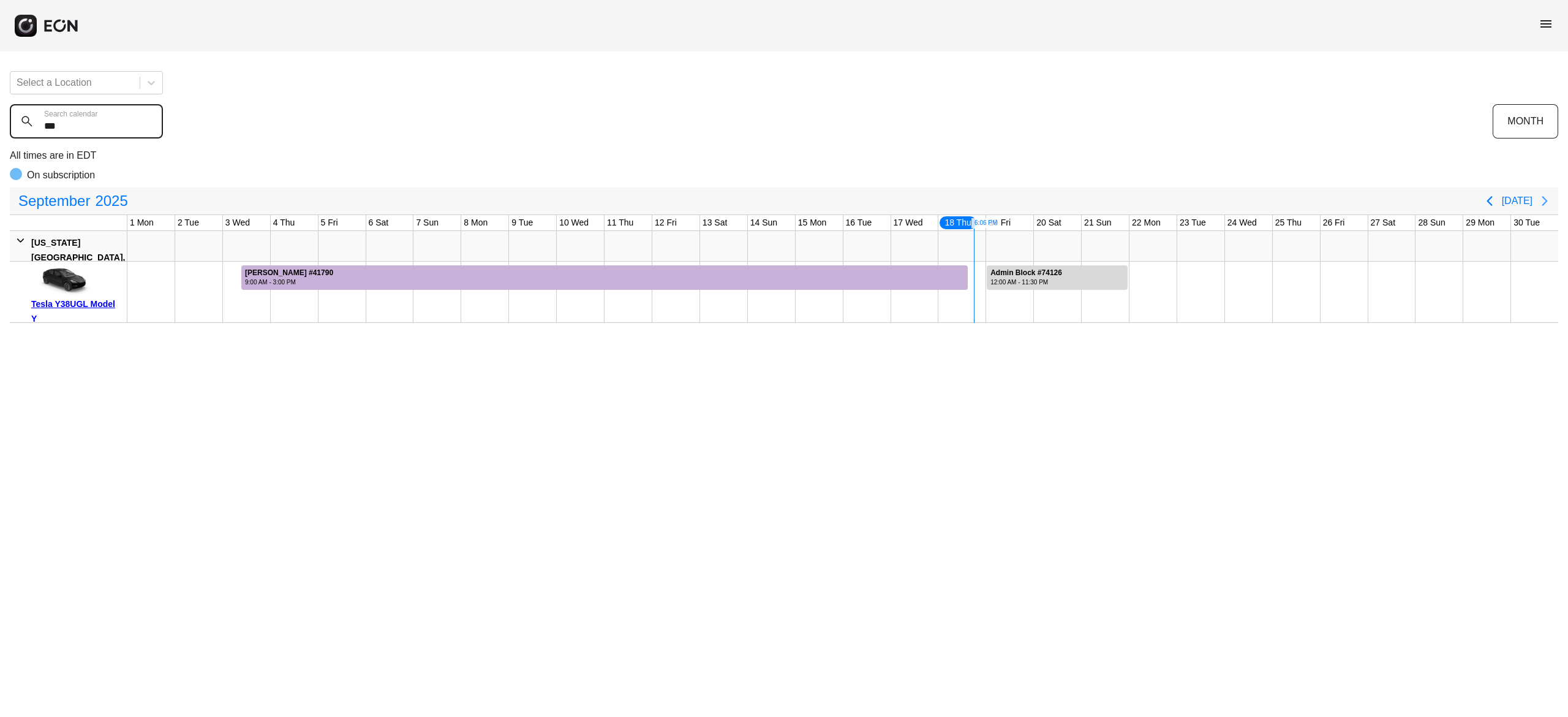
type calendar "***"
click at [1547, 203] on icon "Next page" at bounding box center [1545, 201] width 14 height 14
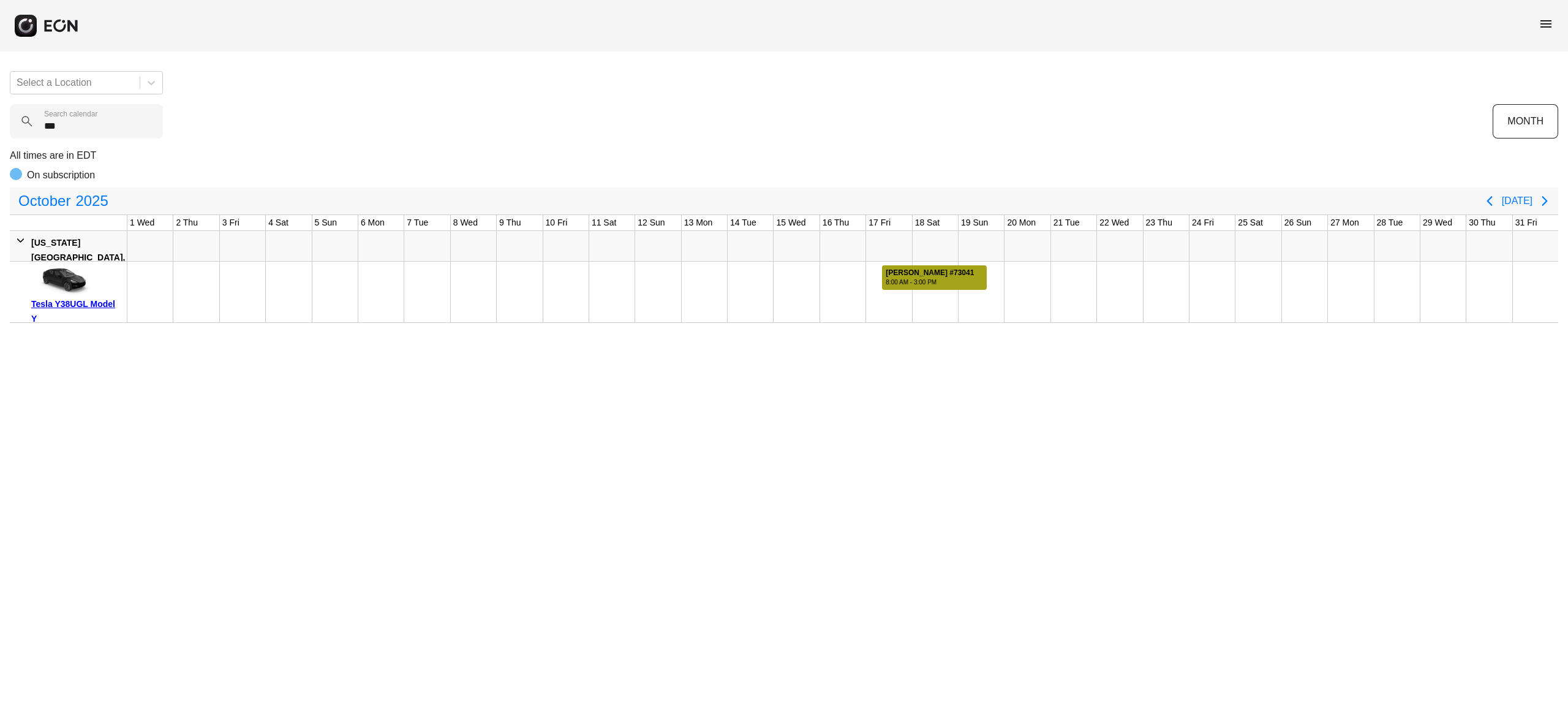
click at [899, 276] on div "Jake Hannan #73041" at bounding box center [930, 273] width 89 height 9
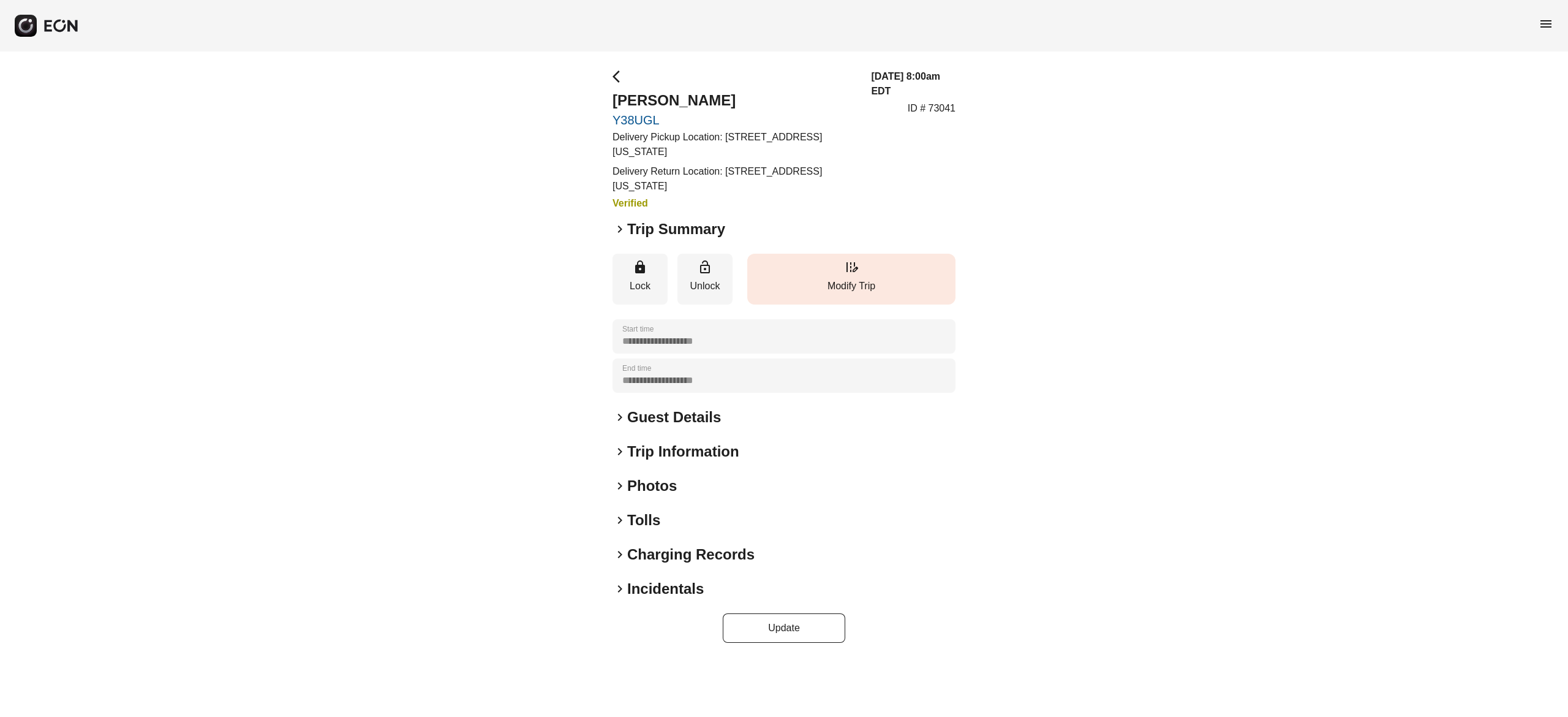
click at [833, 277] on button "edit_road Modify Trip" at bounding box center [851, 278] width 209 height 51
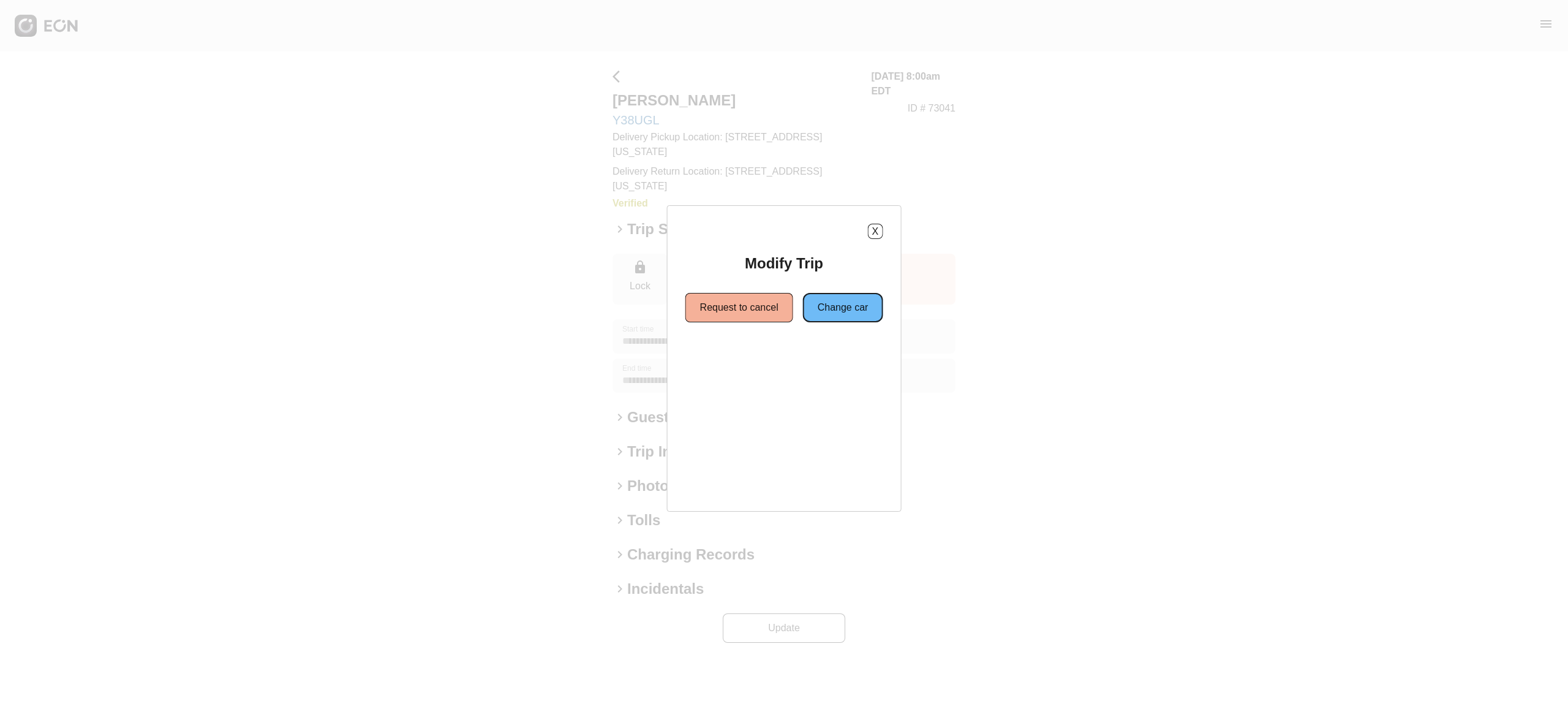
click at [830, 313] on button "Change car" at bounding box center [843, 307] width 81 height 30
click at [730, 359] on button "Same location" at bounding box center [729, 351] width 91 height 30
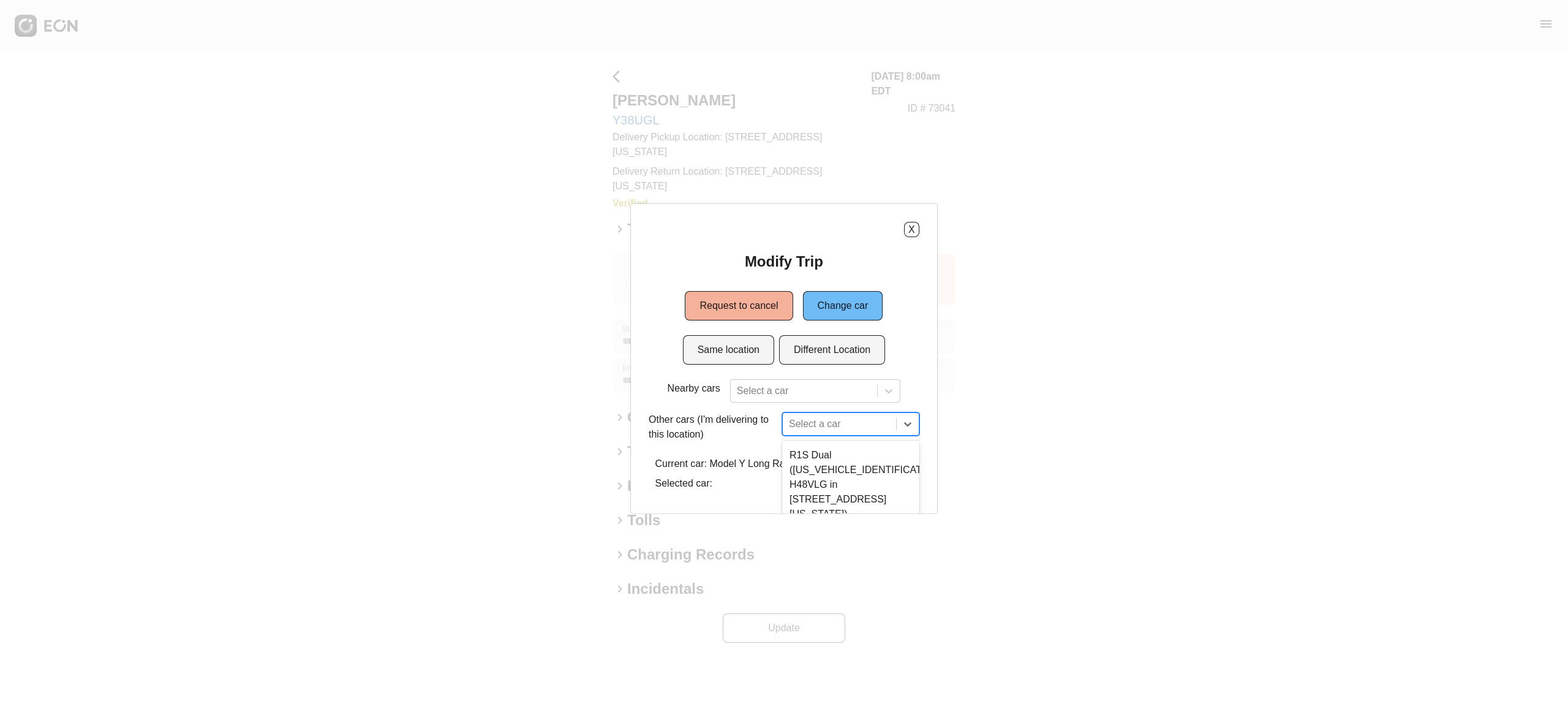
click at [816, 420] on div "29 results available. Use Up and Down to choose options, press Enter to select …" at bounding box center [850, 424] width 137 height 23
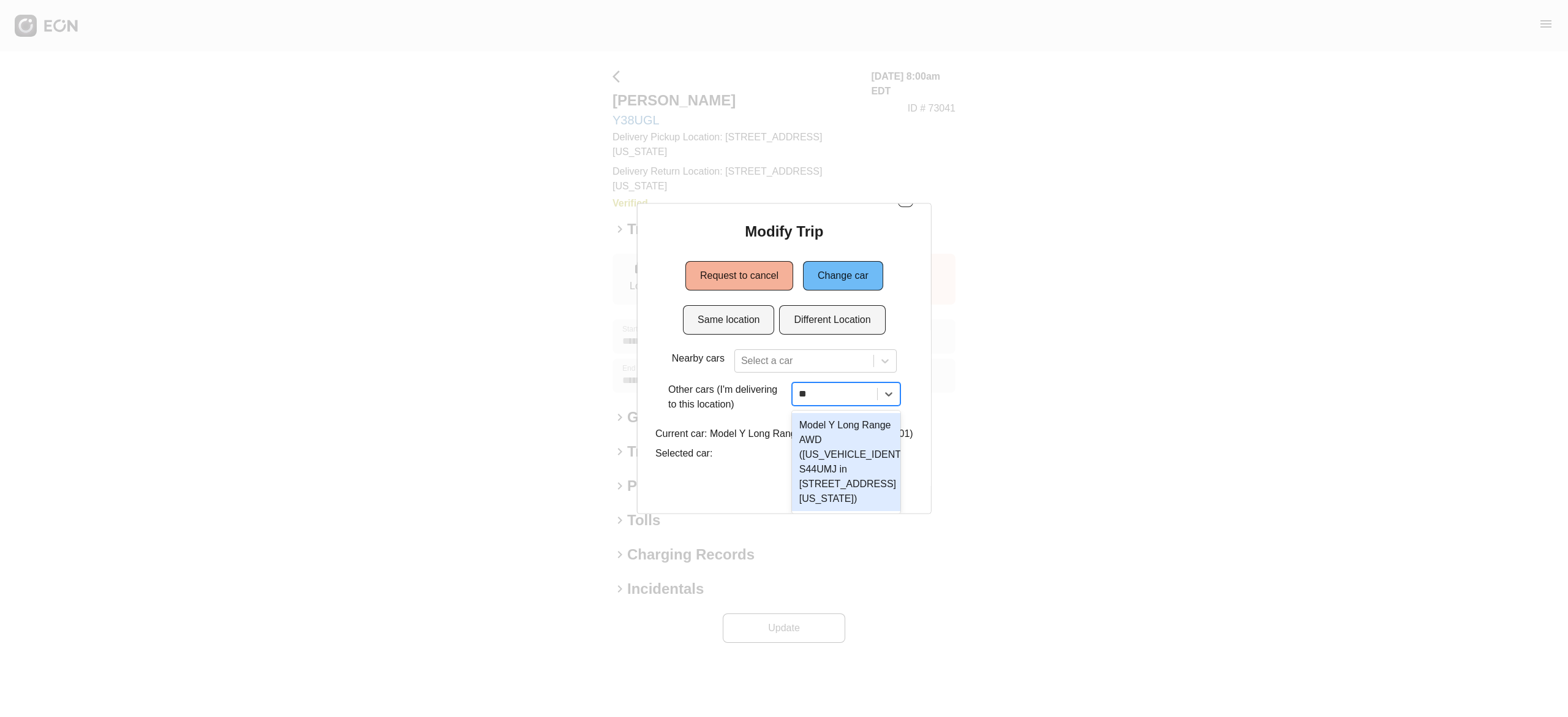
scroll to position [64, 0]
type input "***"
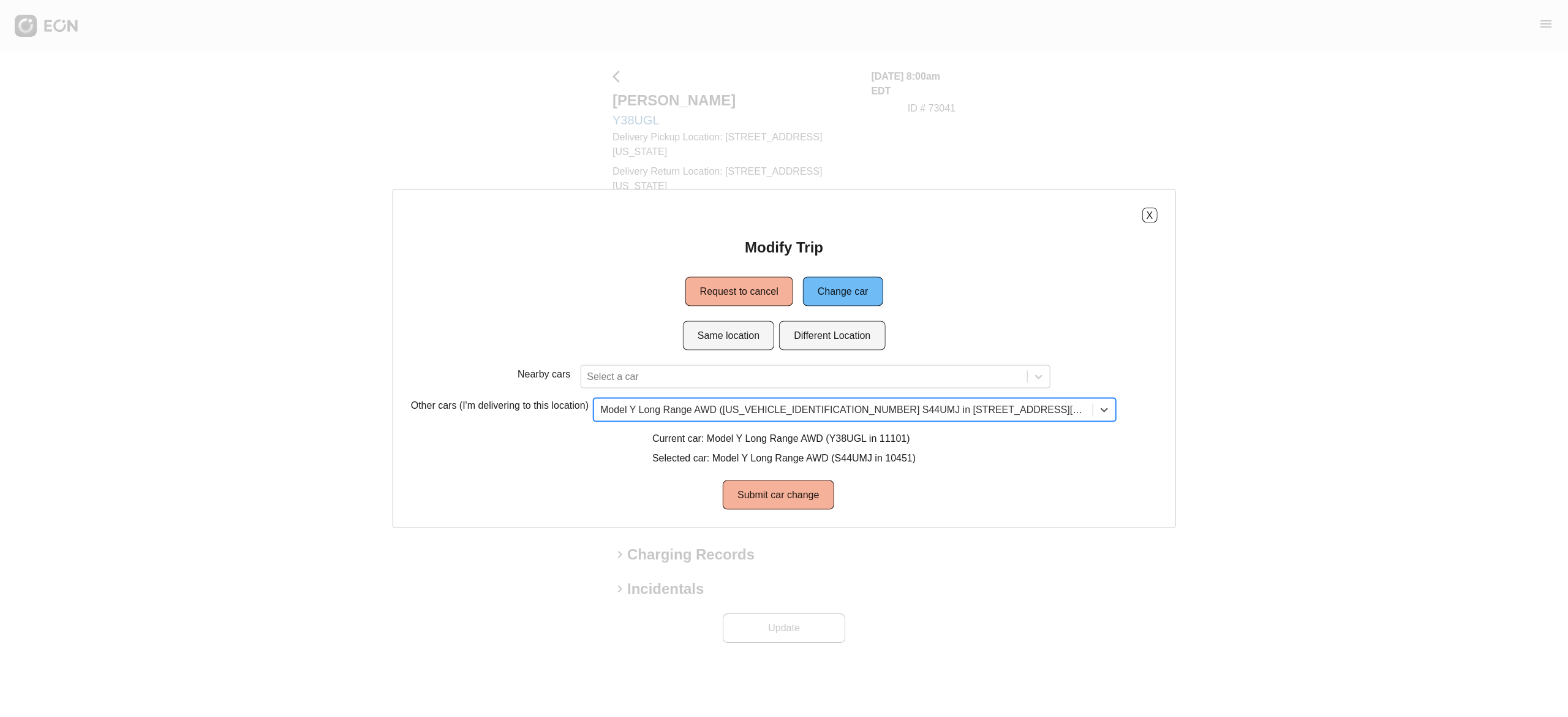
scroll to position [0, 0]
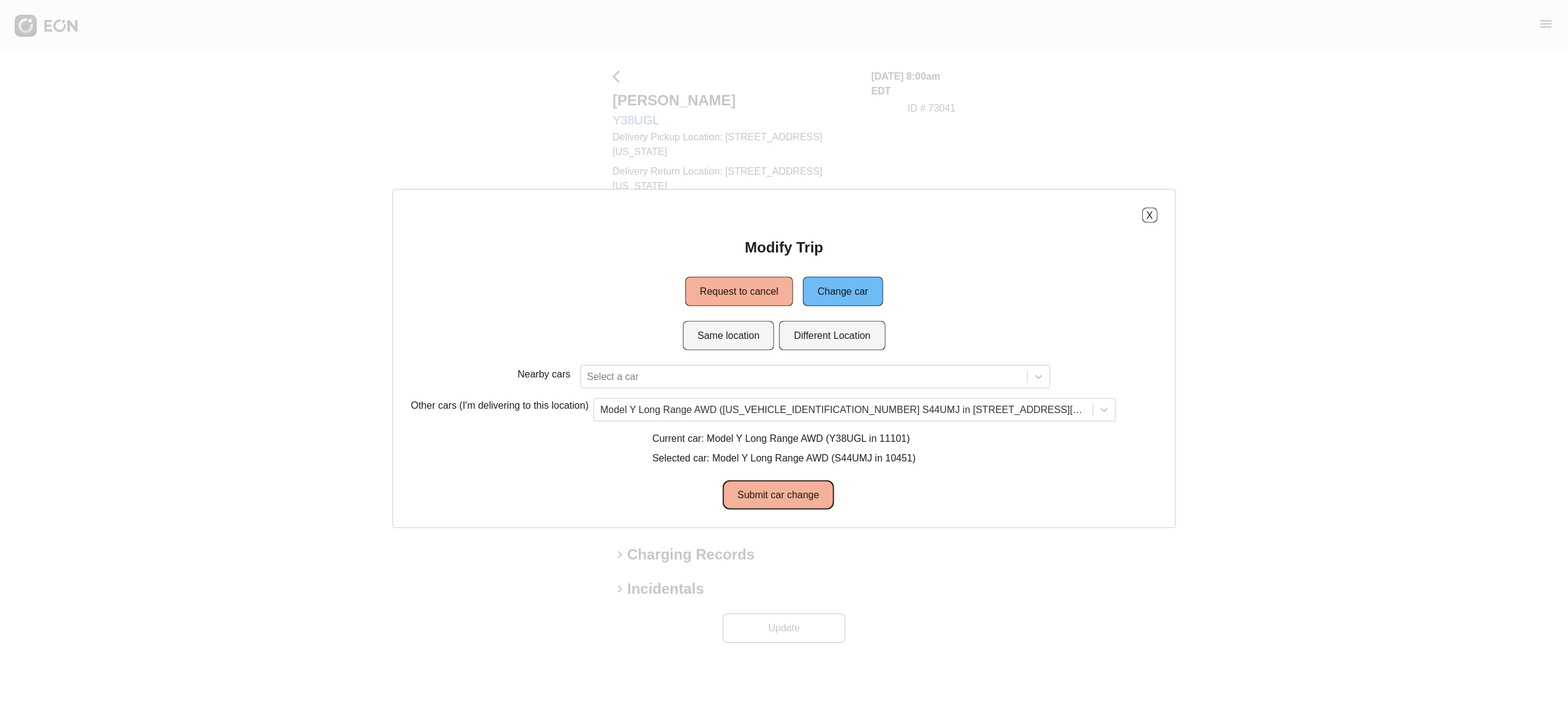
click at [781, 502] on button "Submit car change" at bounding box center [779, 495] width 111 height 30
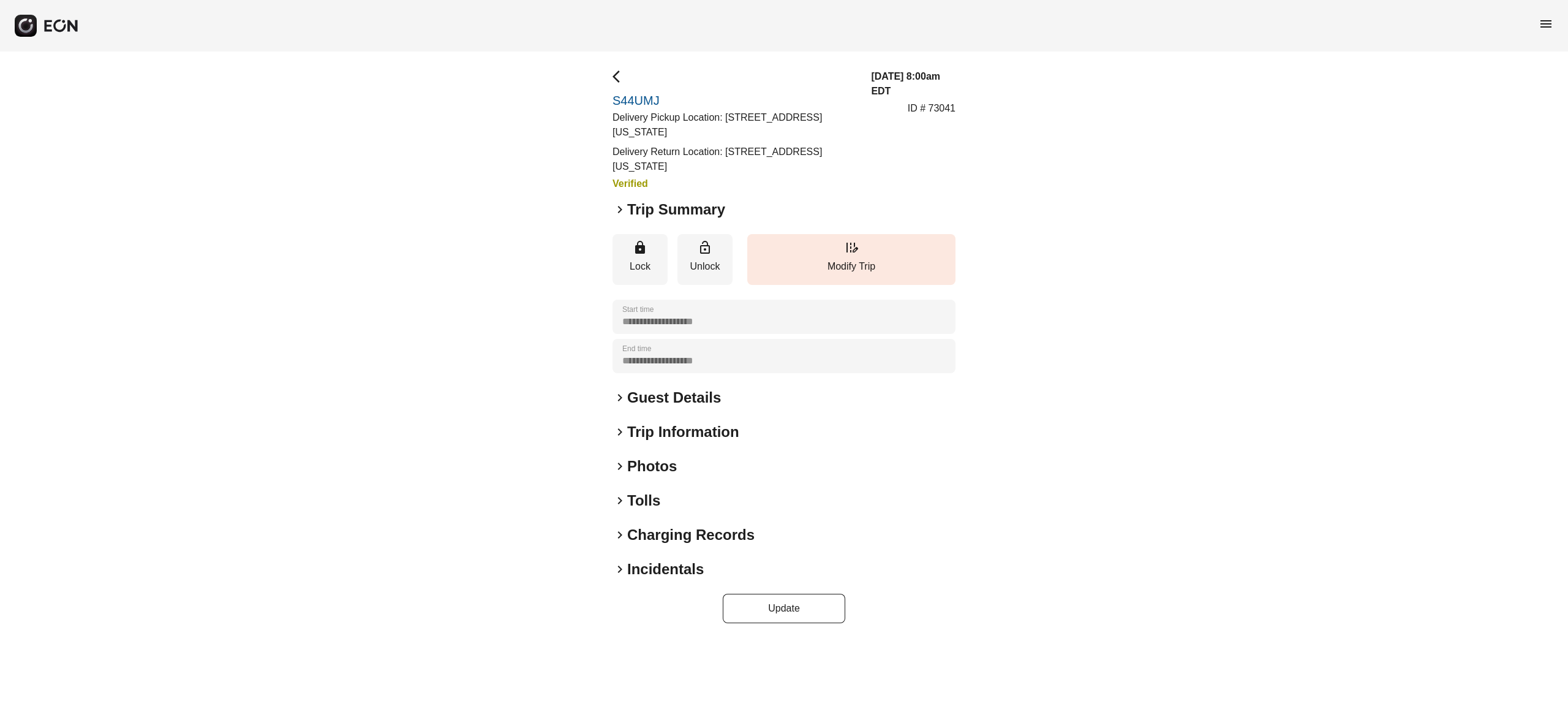
drag, startPoint x: 727, startPoint y: 113, endPoint x: 751, endPoint y: 130, distance: 29.4
click at [751, 130] on p "Delivery Pickup Location: [STREET_ADDRESS][US_STATE]" at bounding box center [734, 124] width 243 height 30
copy p "[STREET_ADDRESS][US_STATE]"
